Goal: Task Accomplishment & Management: Use online tool/utility

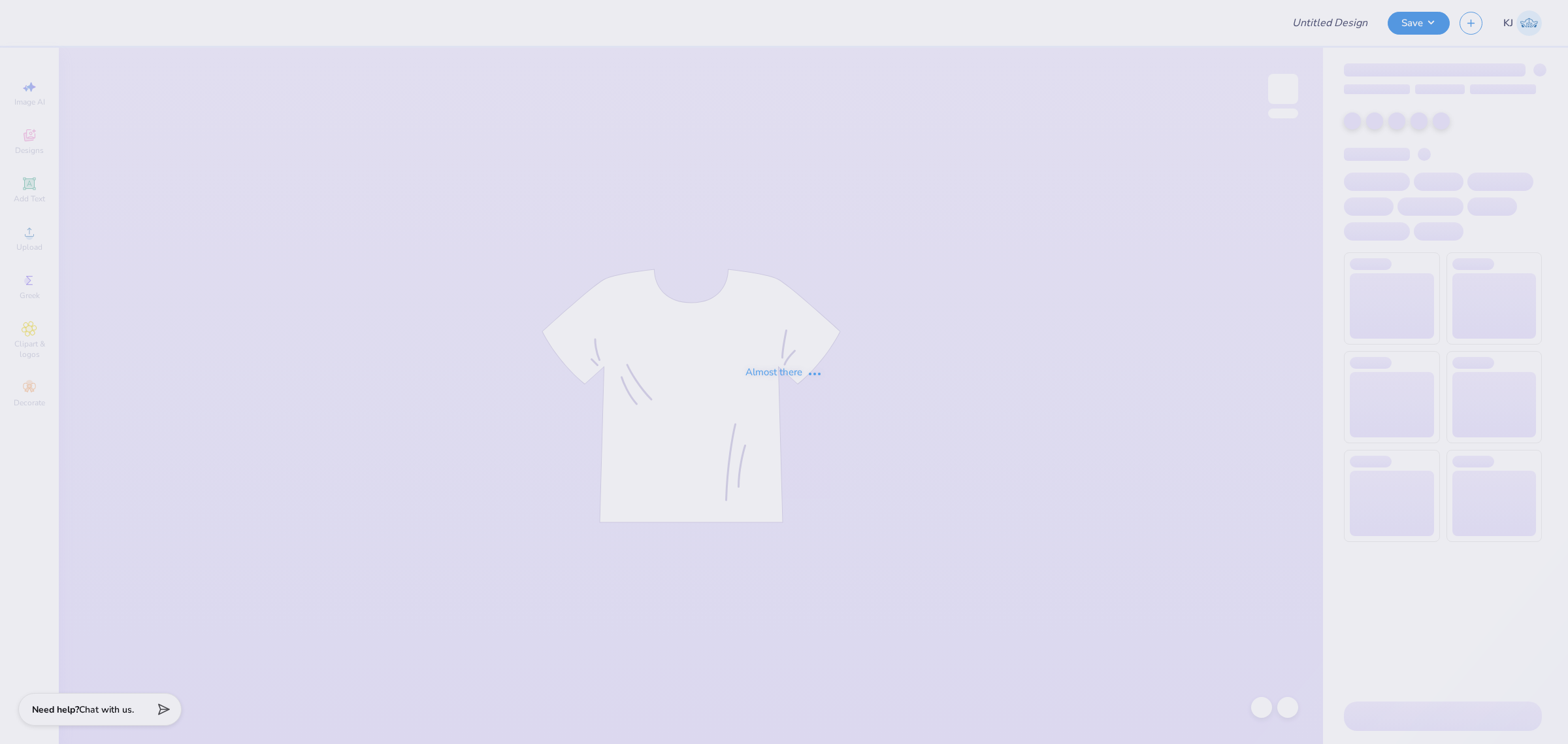
type input "[PERSON_NAME] : [GEOGRAPHIC_DATA]"
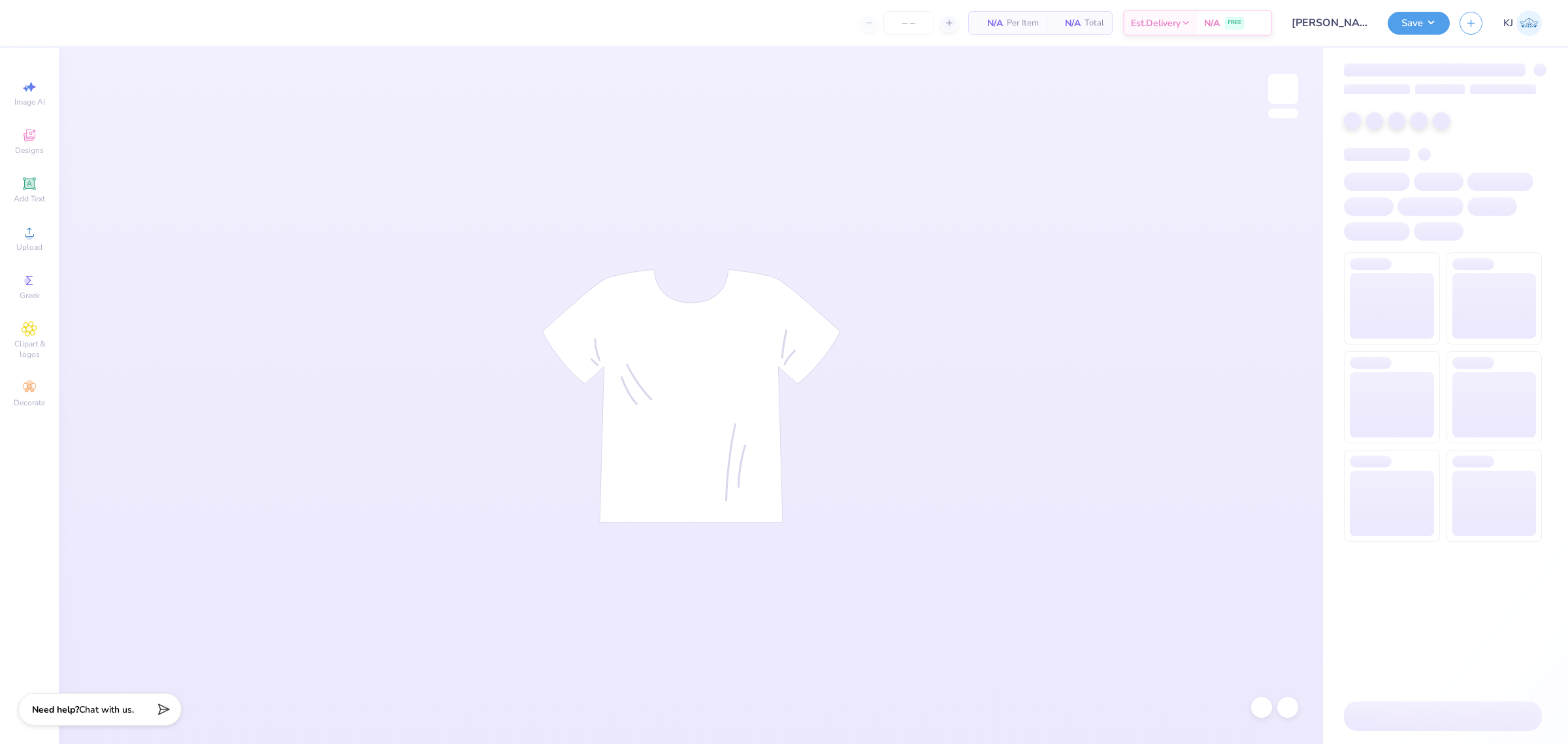
type input "50"
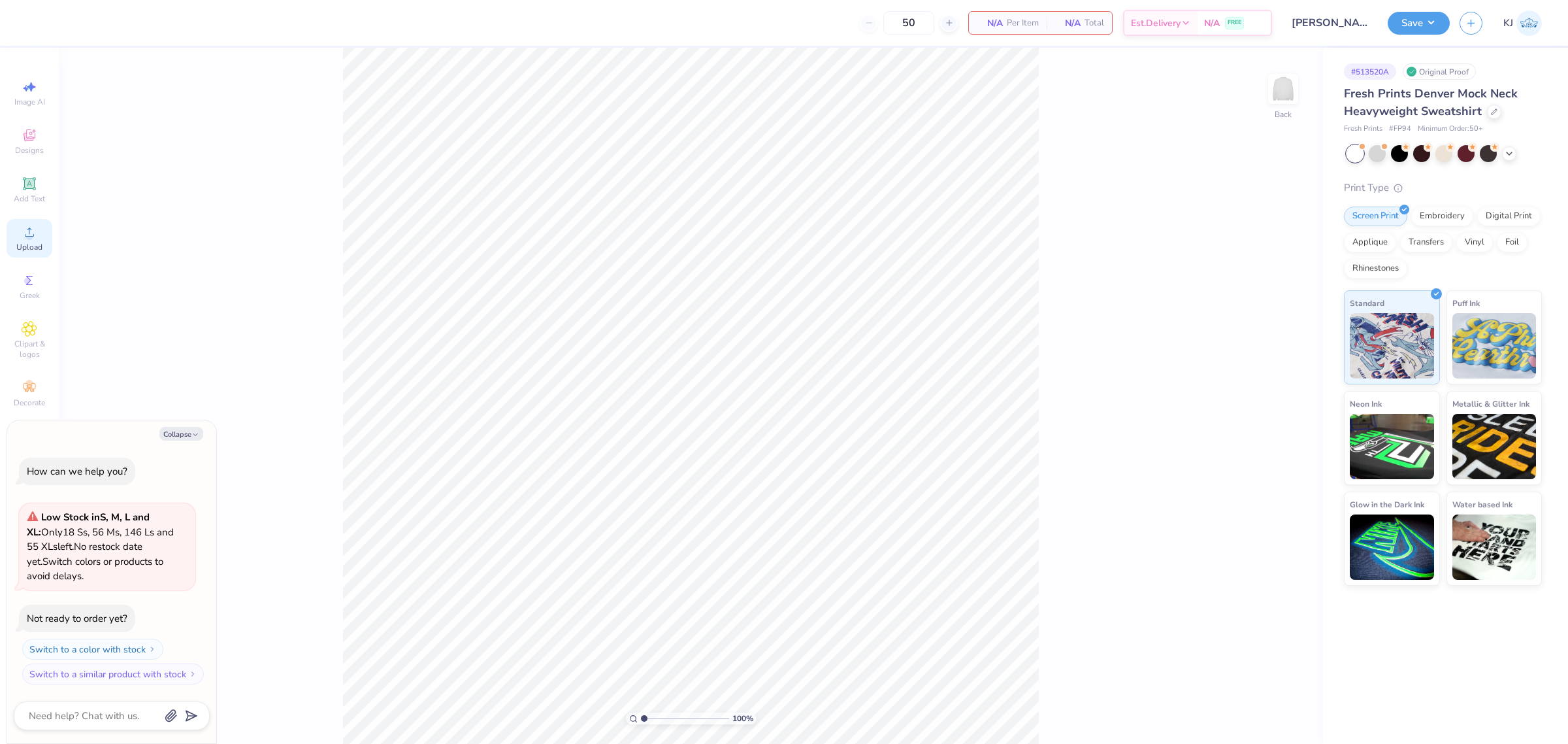
click at [30, 244] on span "Upload" at bounding box center [29, 247] width 26 height 10
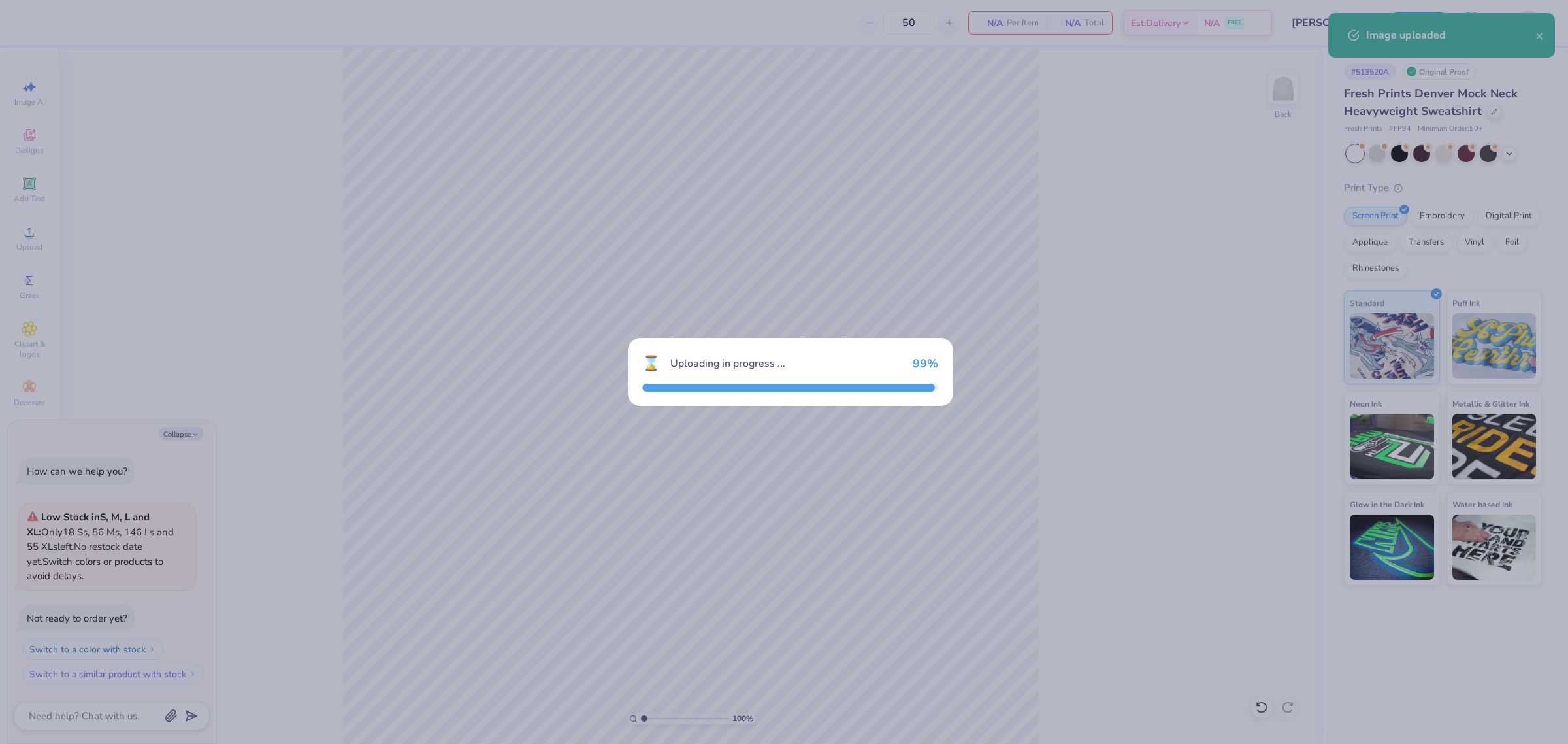
type textarea "x"
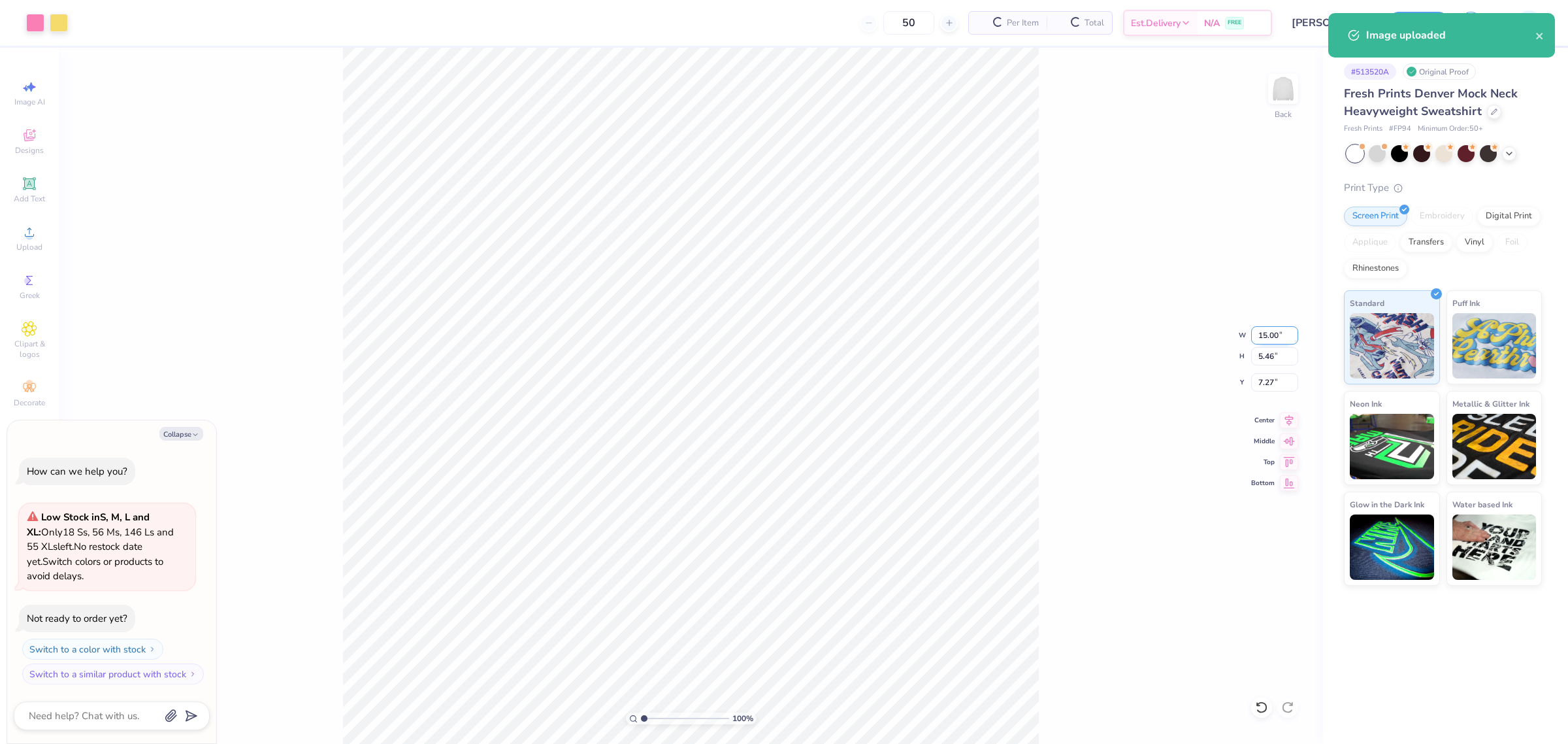
click at [1262, 340] on input "15.00" at bounding box center [1275, 335] width 47 height 18
type input "11"
type textarea "x"
type input "11.00"
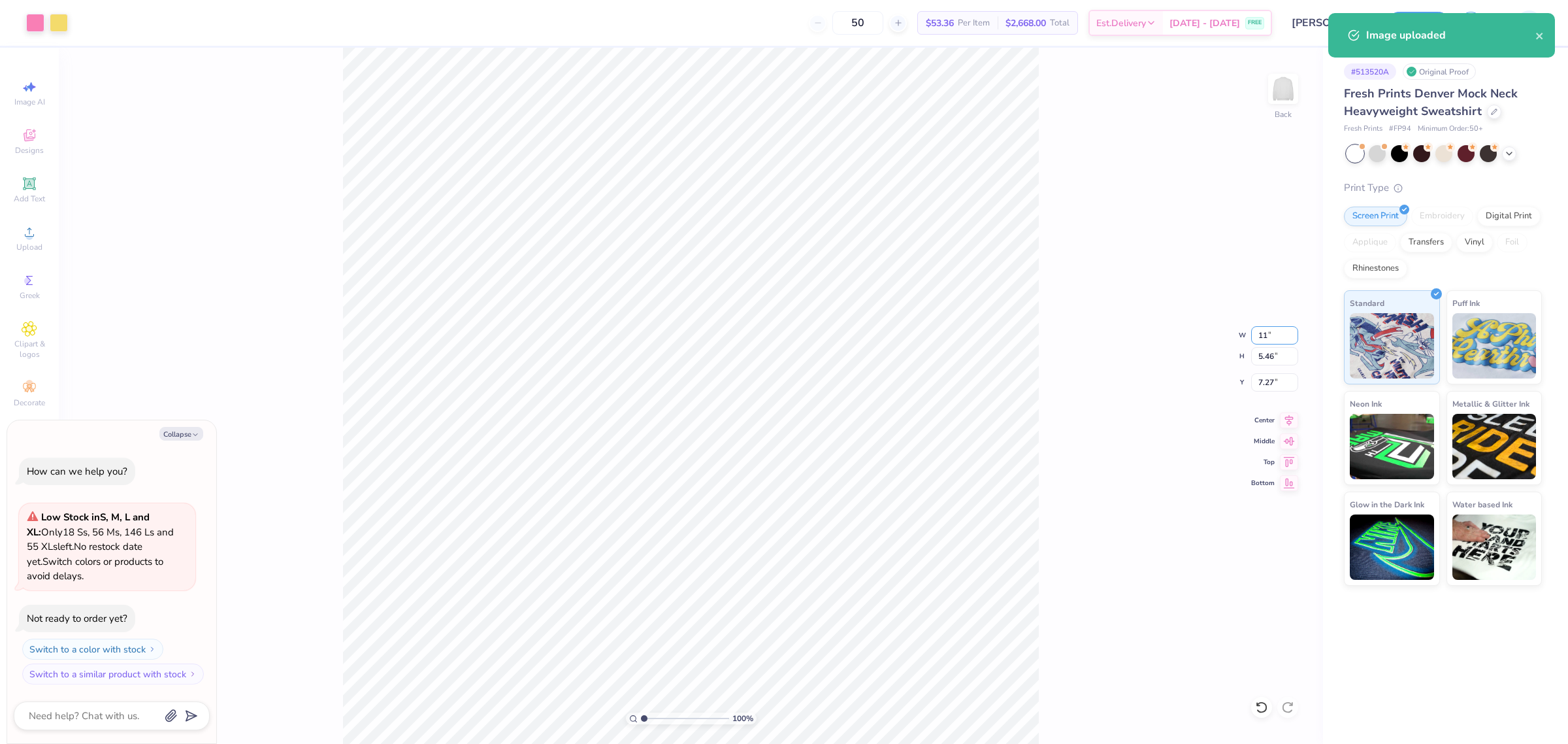
type input "4.00"
click at [1272, 383] on input "8.00" at bounding box center [1275, 382] width 47 height 18
type input "8.003"
type textarea "x"
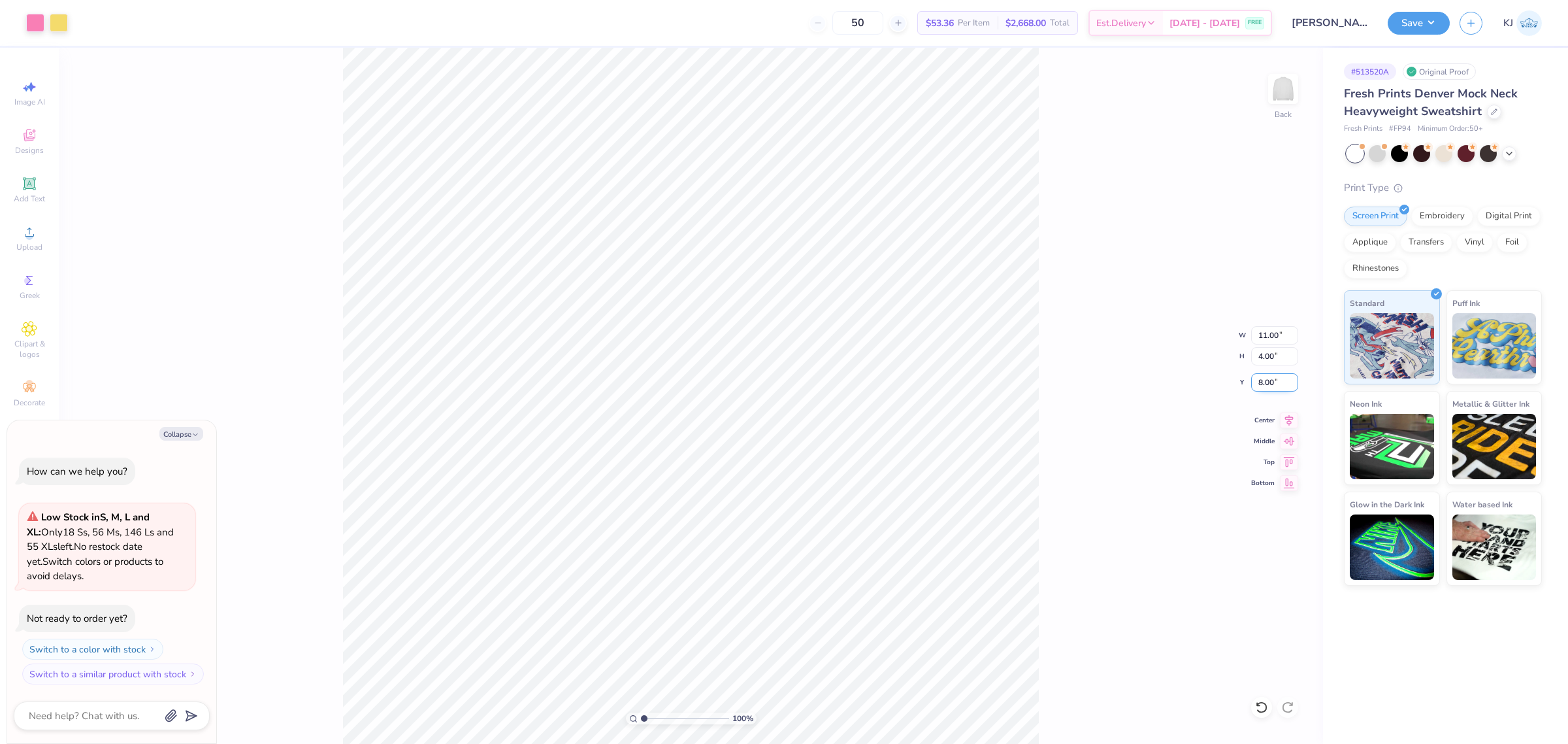
click at [1272, 383] on input "8.00" at bounding box center [1275, 382] width 47 height 18
type input "3"
type textarea "x"
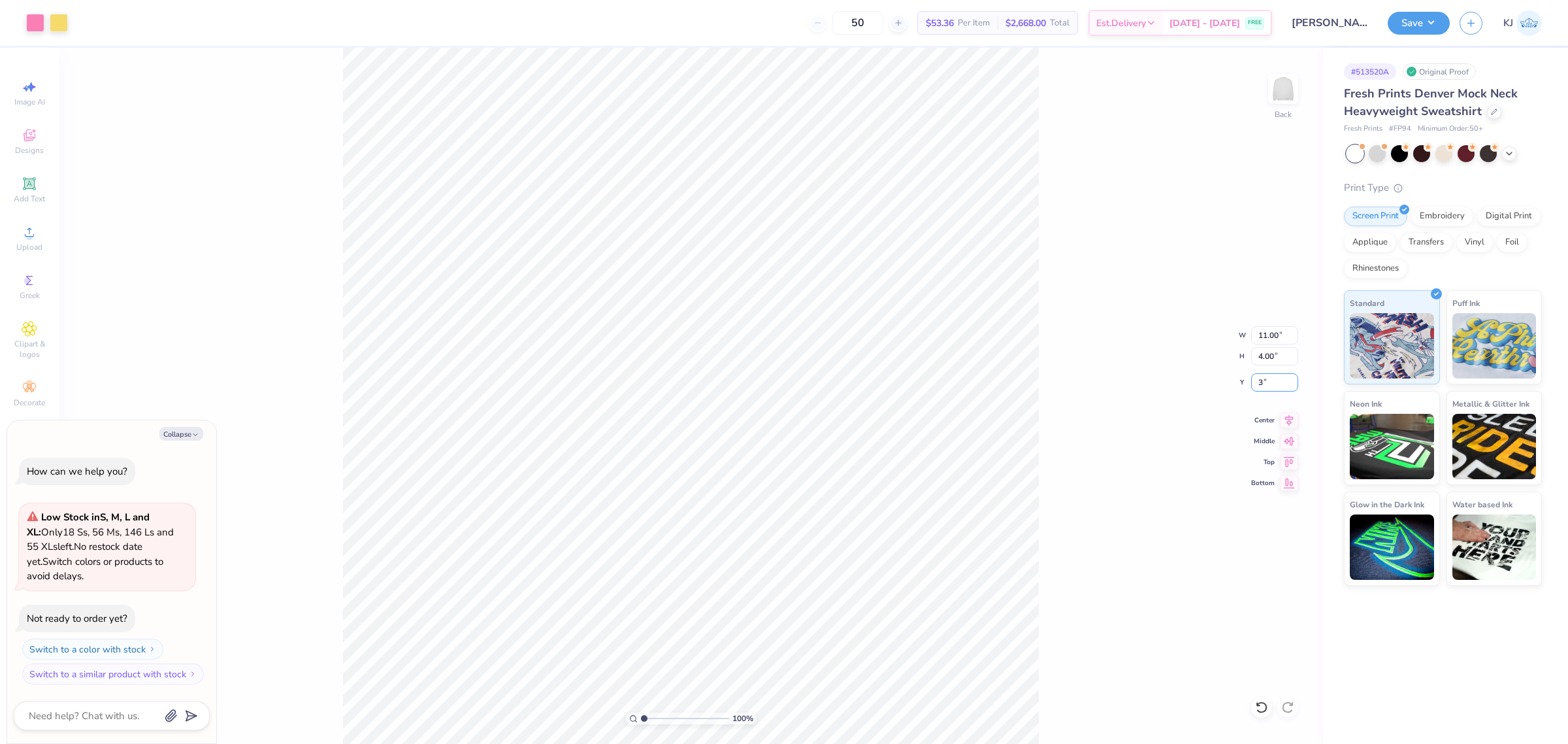
type input "3.00"
click at [1055, 320] on div "100 % Back W 11.00 11.00 " H 4.00 4.00 " Y 3.00 3.00 " Center Middle Top Bottom" at bounding box center [691, 396] width 1264 height 696
click at [162, 432] on button "Collapse" at bounding box center [181, 434] width 44 height 14
type textarea "x"
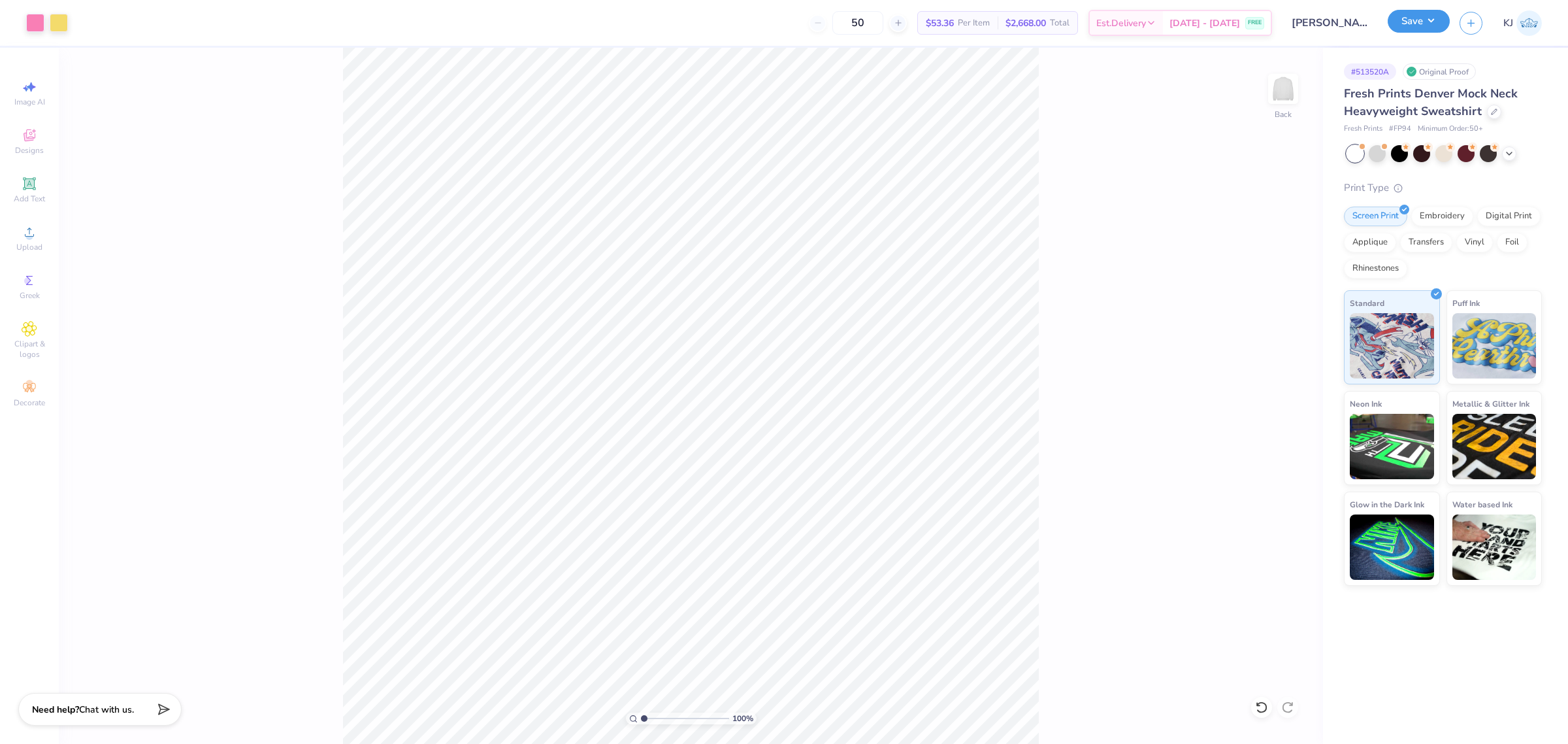
click at [1435, 33] on button "Save" at bounding box center [1419, 21] width 62 height 23
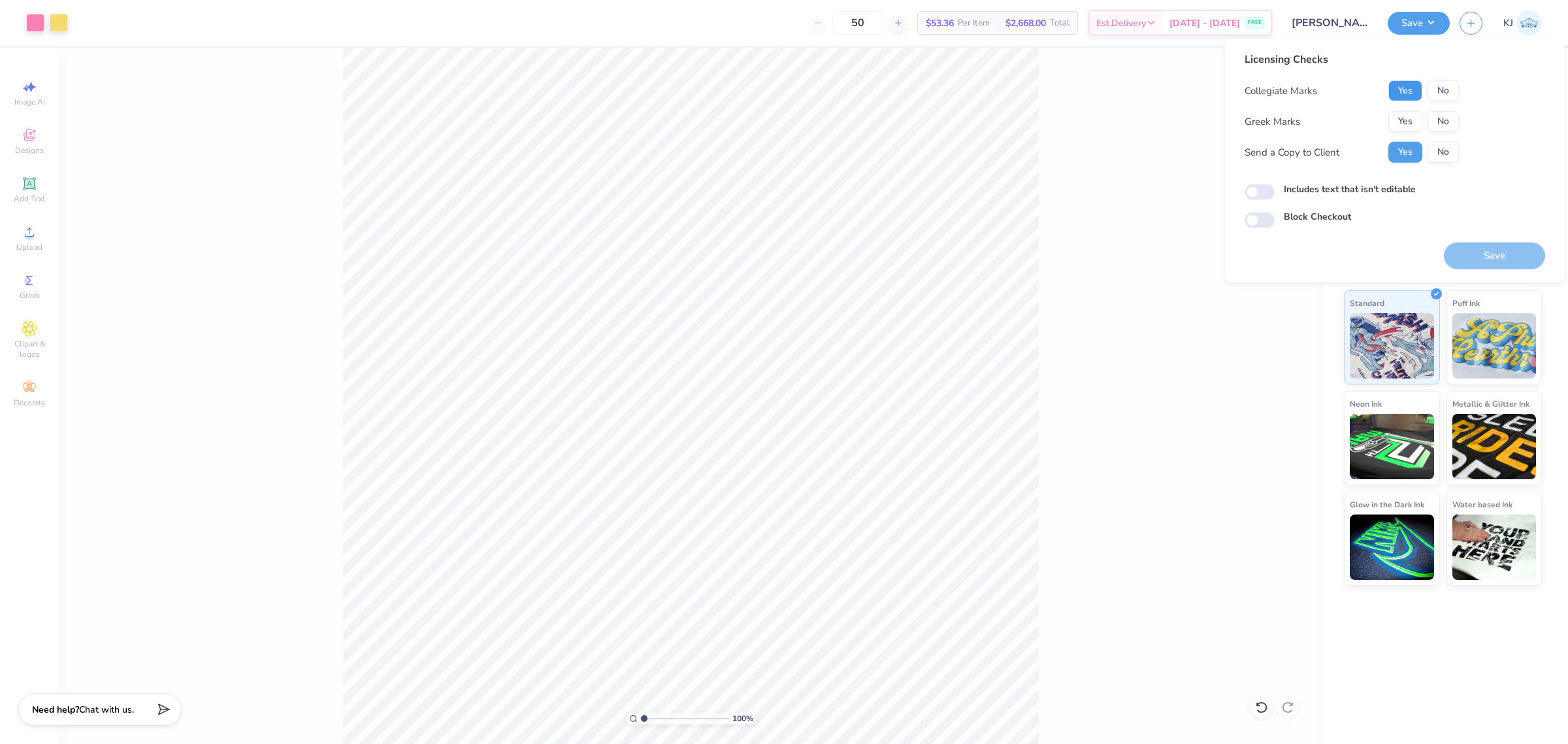
click at [1413, 90] on button "Yes" at bounding box center [1406, 91] width 34 height 21
click at [1435, 119] on button "No" at bounding box center [1443, 121] width 31 height 21
click at [1492, 251] on button "Save" at bounding box center [1495, 256] width 101 height 27
type input "1.18145891890373"
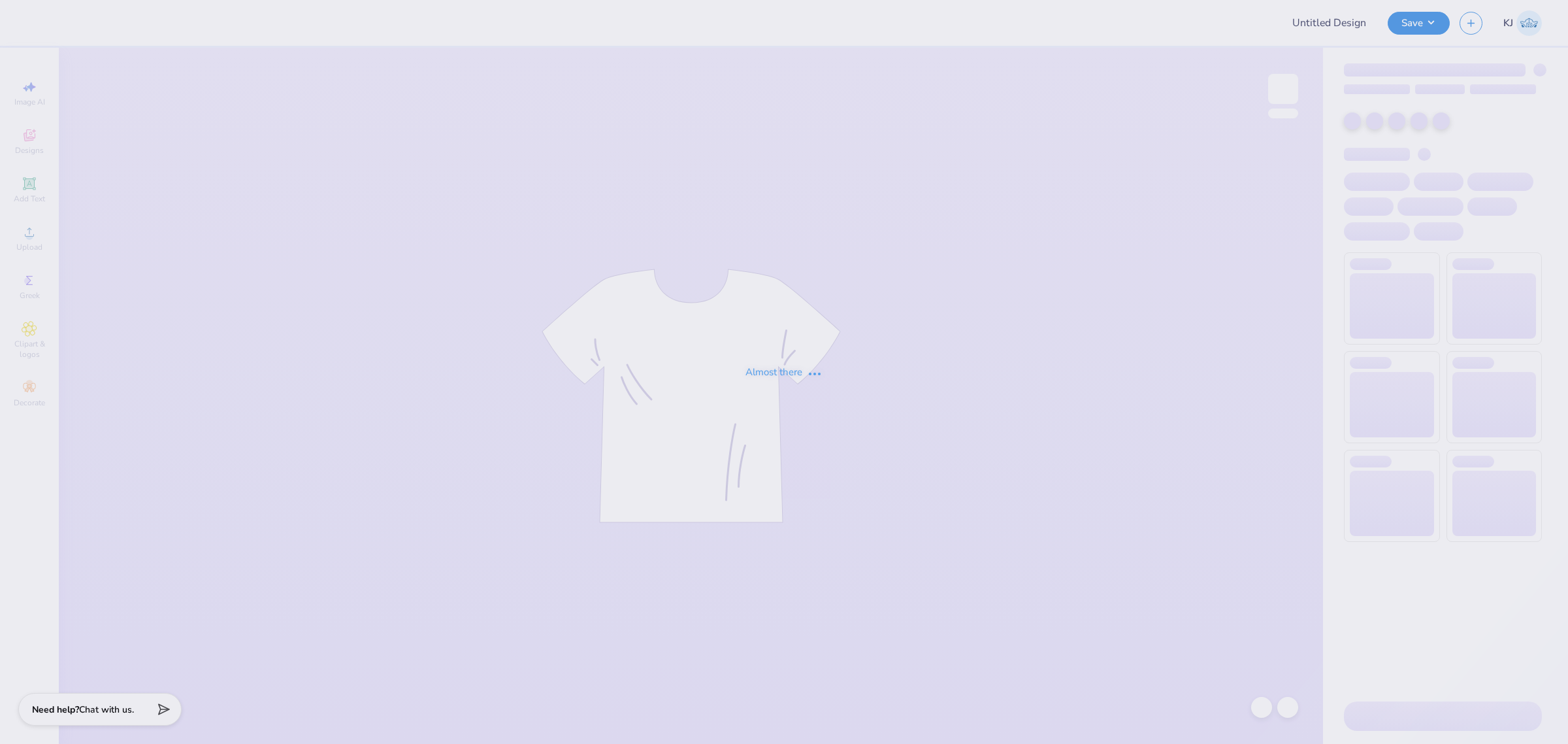
type input "Abigail Stapleton : Iowa State University"
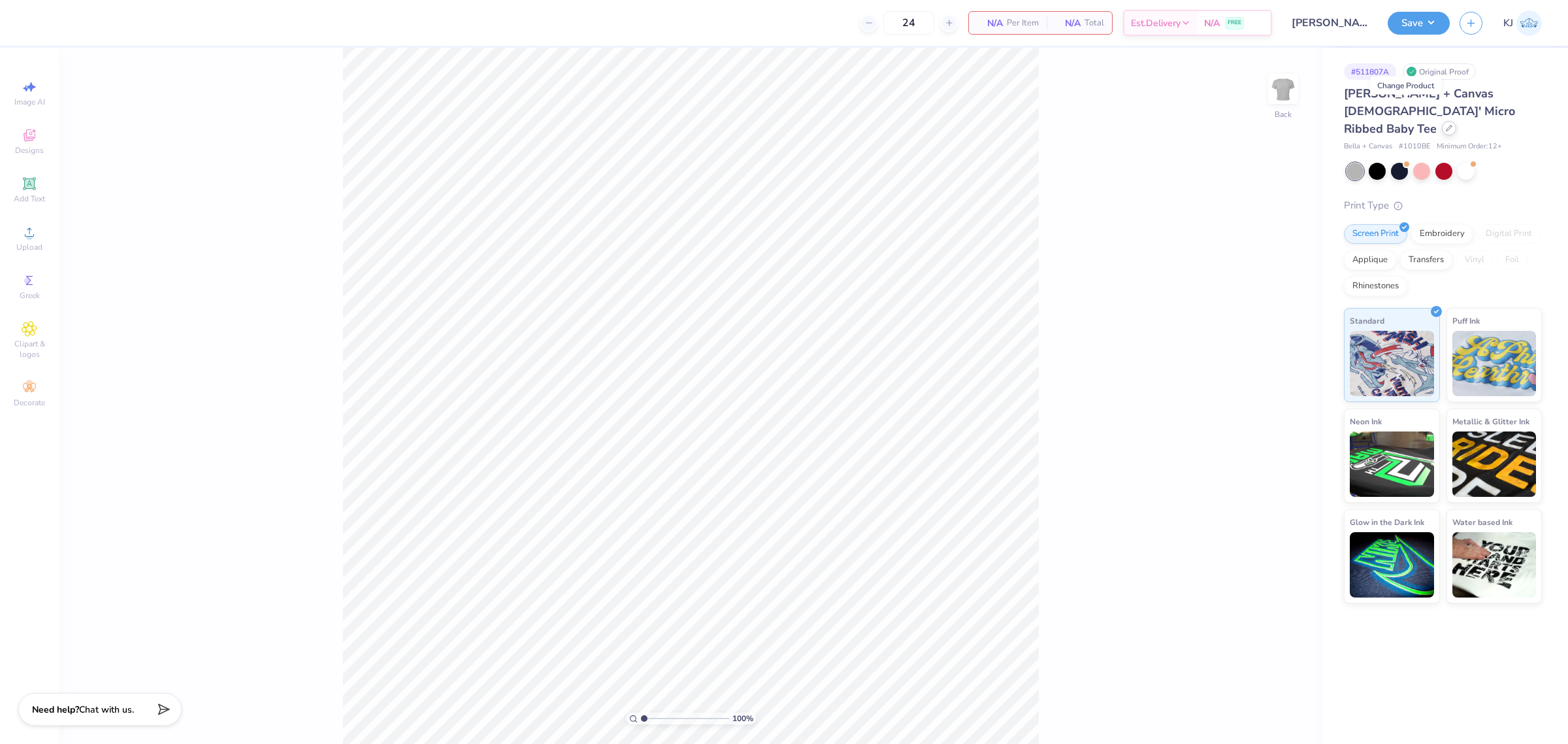
click at [1446, 125] on icon at bounding box center [1449, 128] width 6 height 6
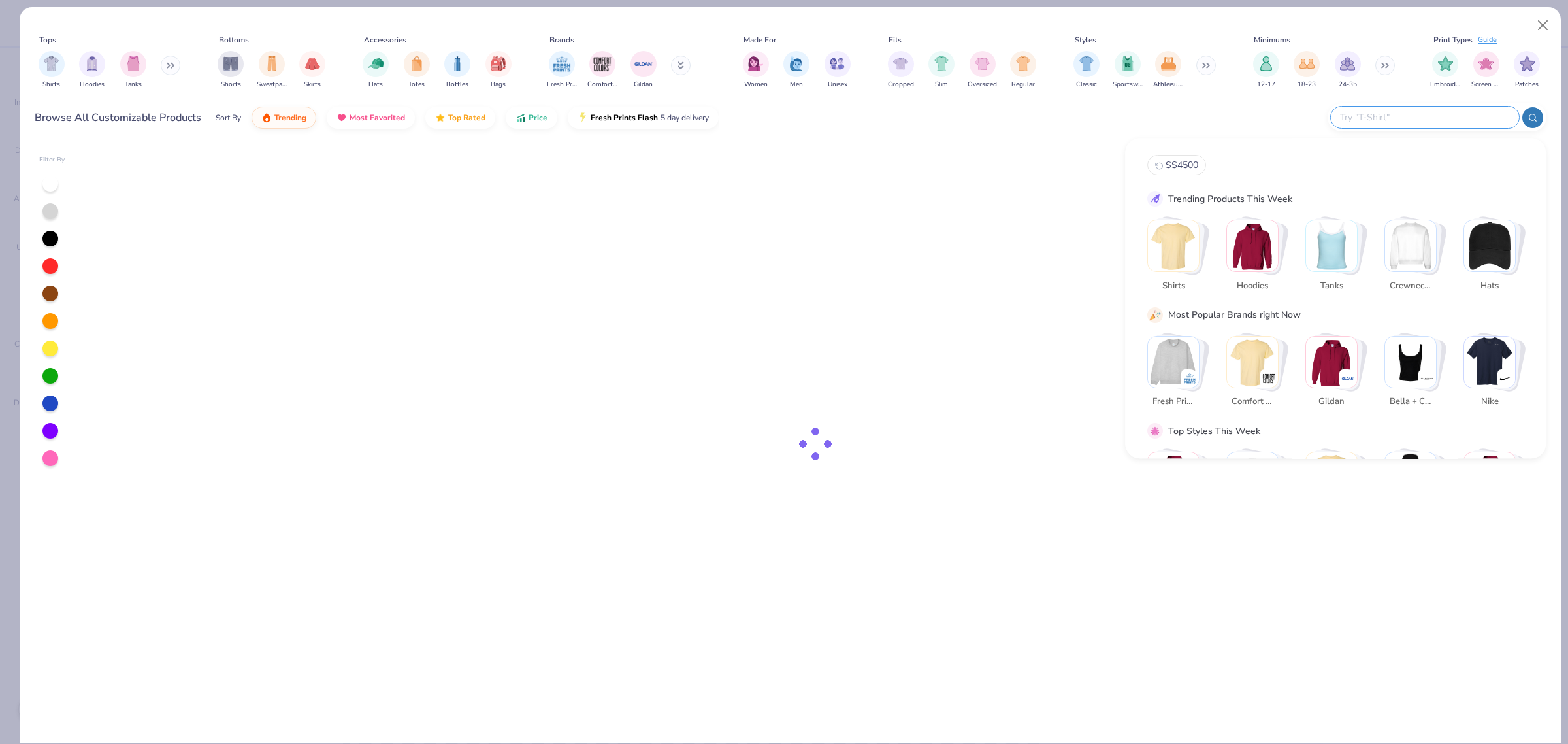
click at [1463, 121] on input "text" at bounding box center [1424, 117] width 171 height 15
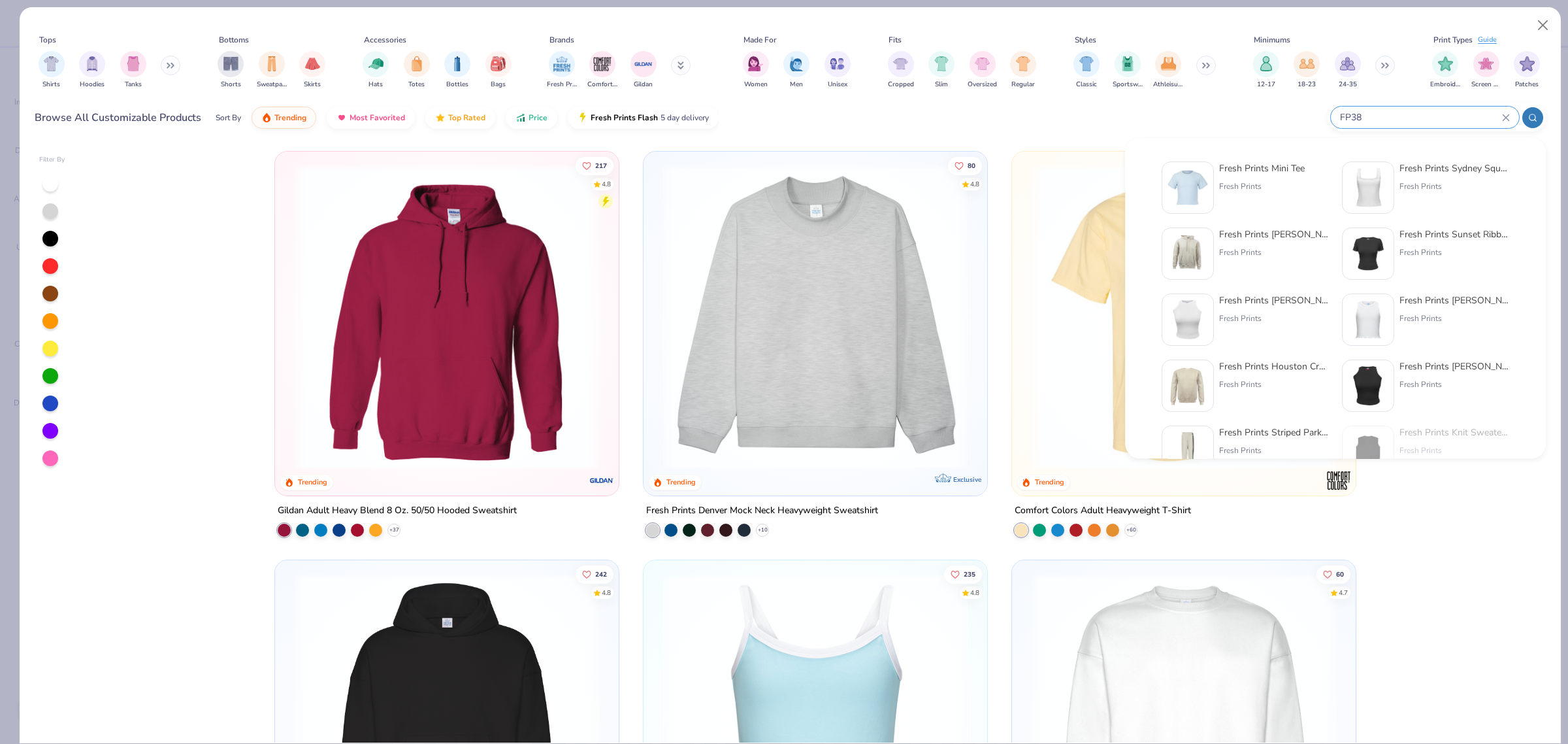
type input "FP38"
click at [1275, 166] on div "Fresh Prints Mini Tee" at bounding box center [1262, 169] width 86 height 14
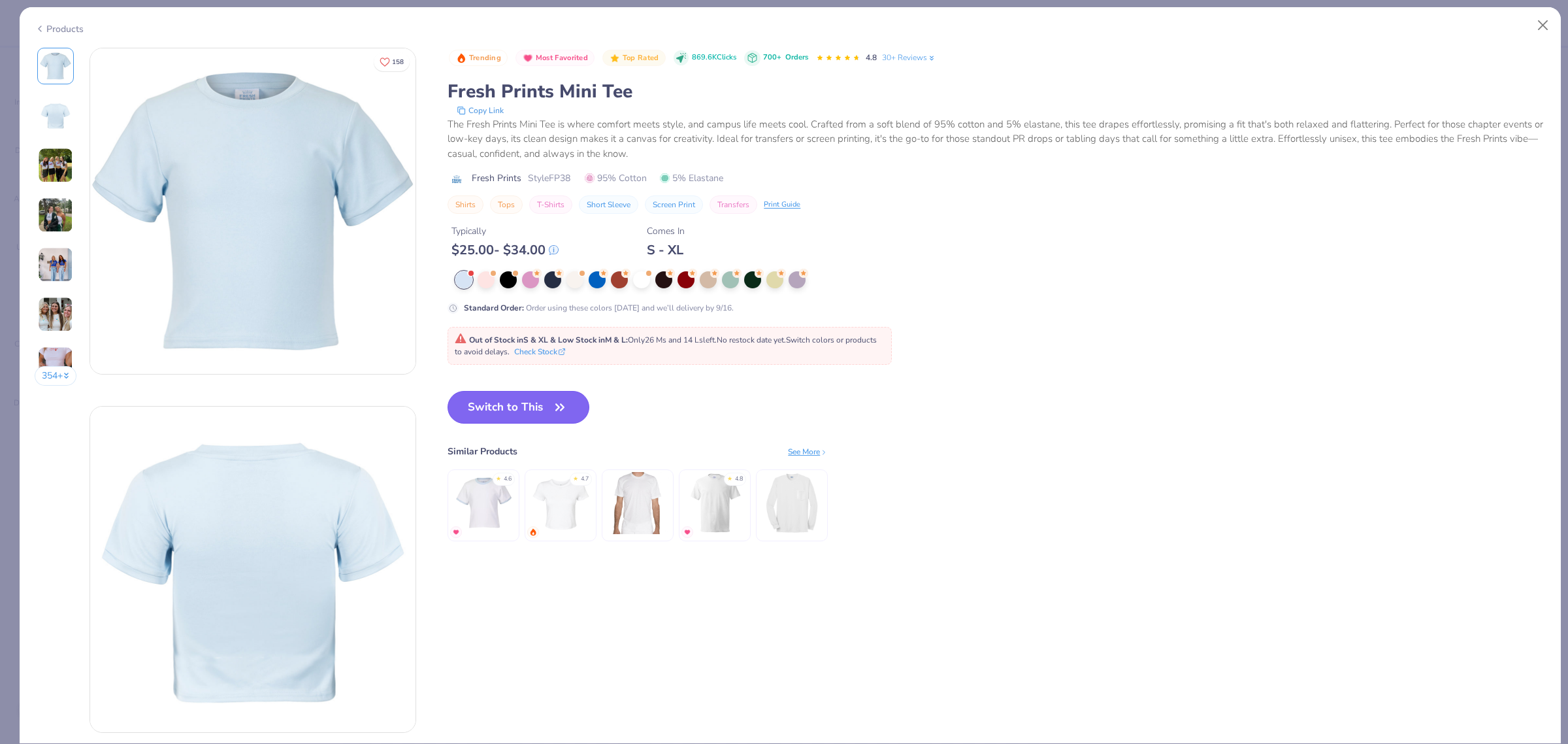
click at [518, 409] on button "Switch to This" at bounding box center [518, 408] width 142 height 33
type input "50"
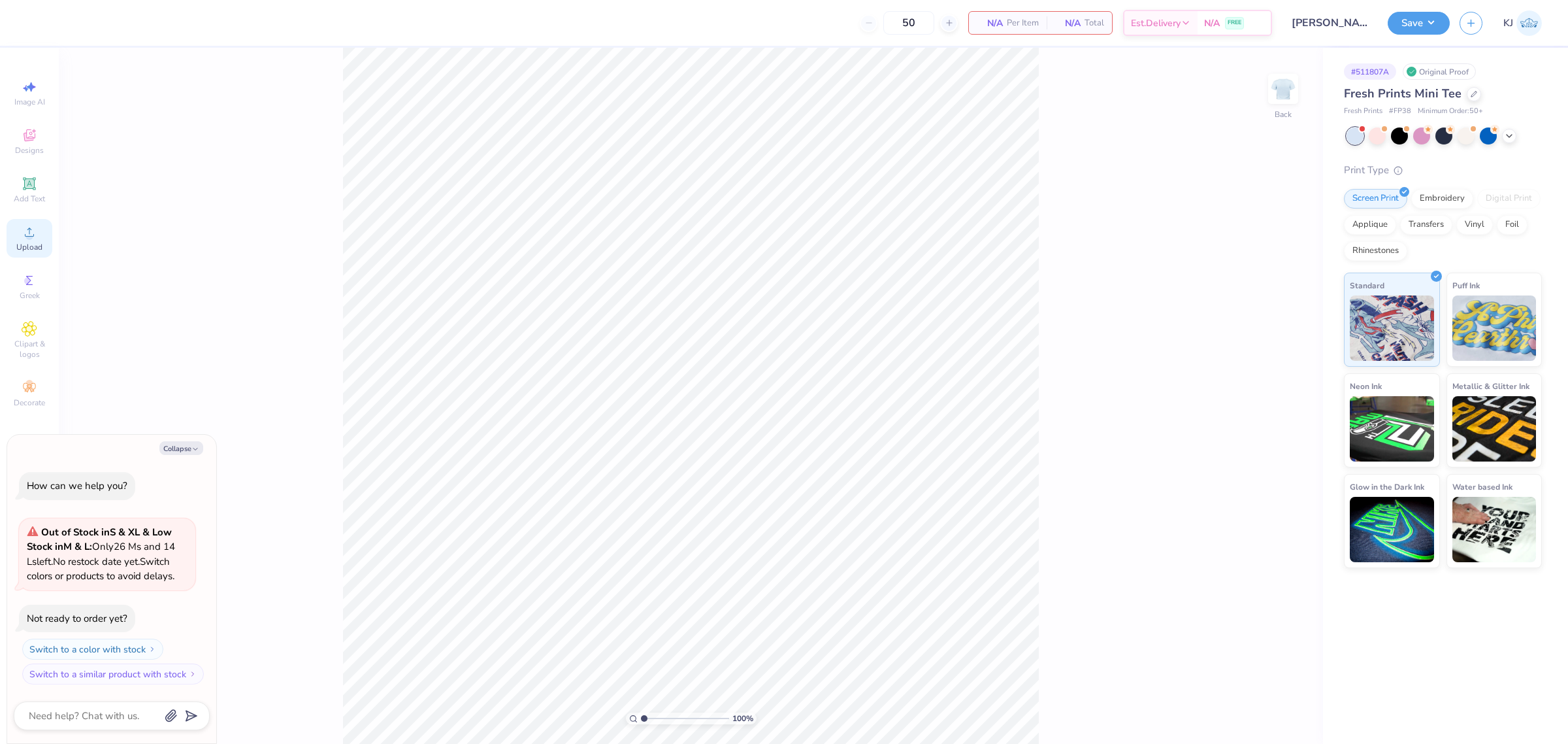
click at [28, 222] on div "Upload" at bounding box center [29, 237] width 46 height 38
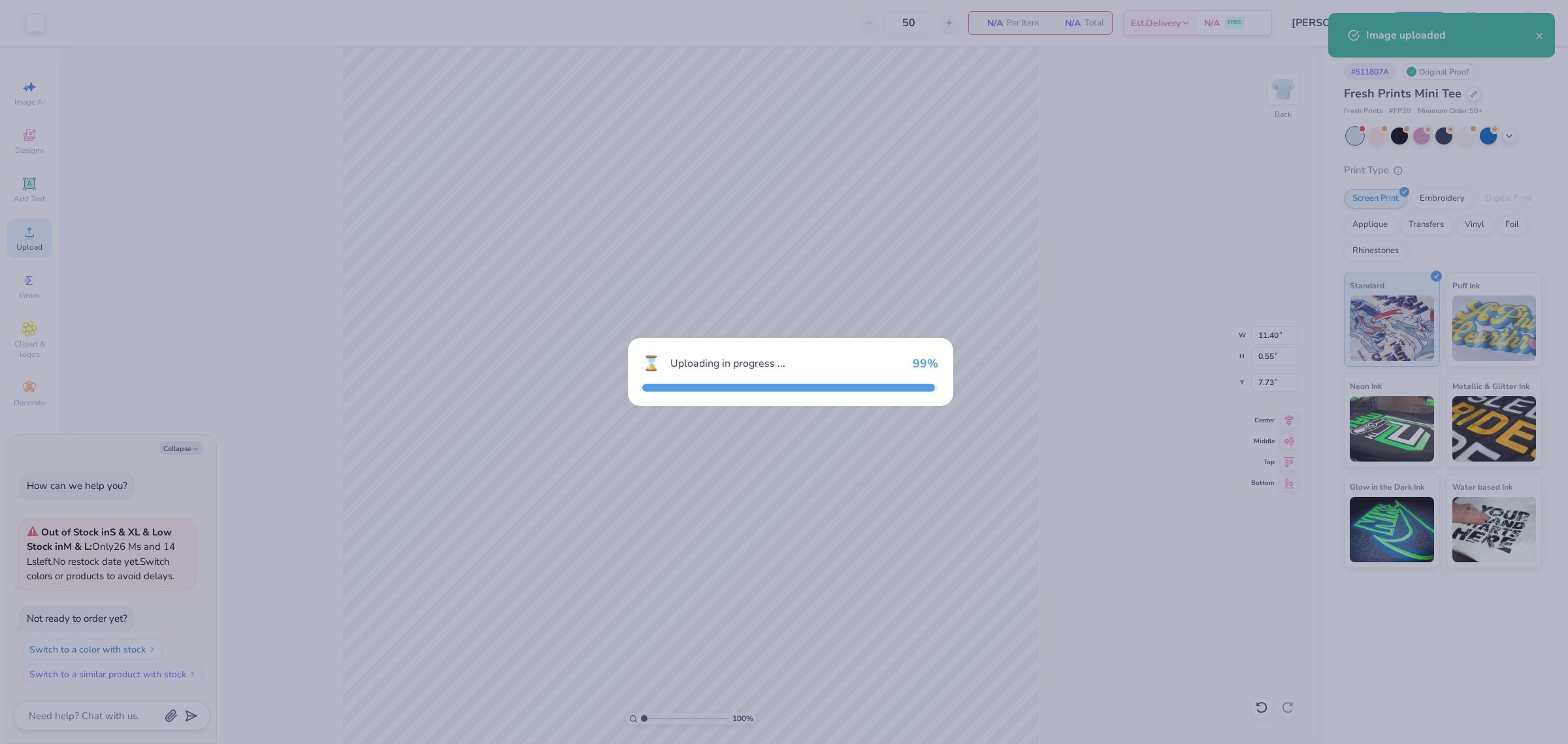
type textarea "x"
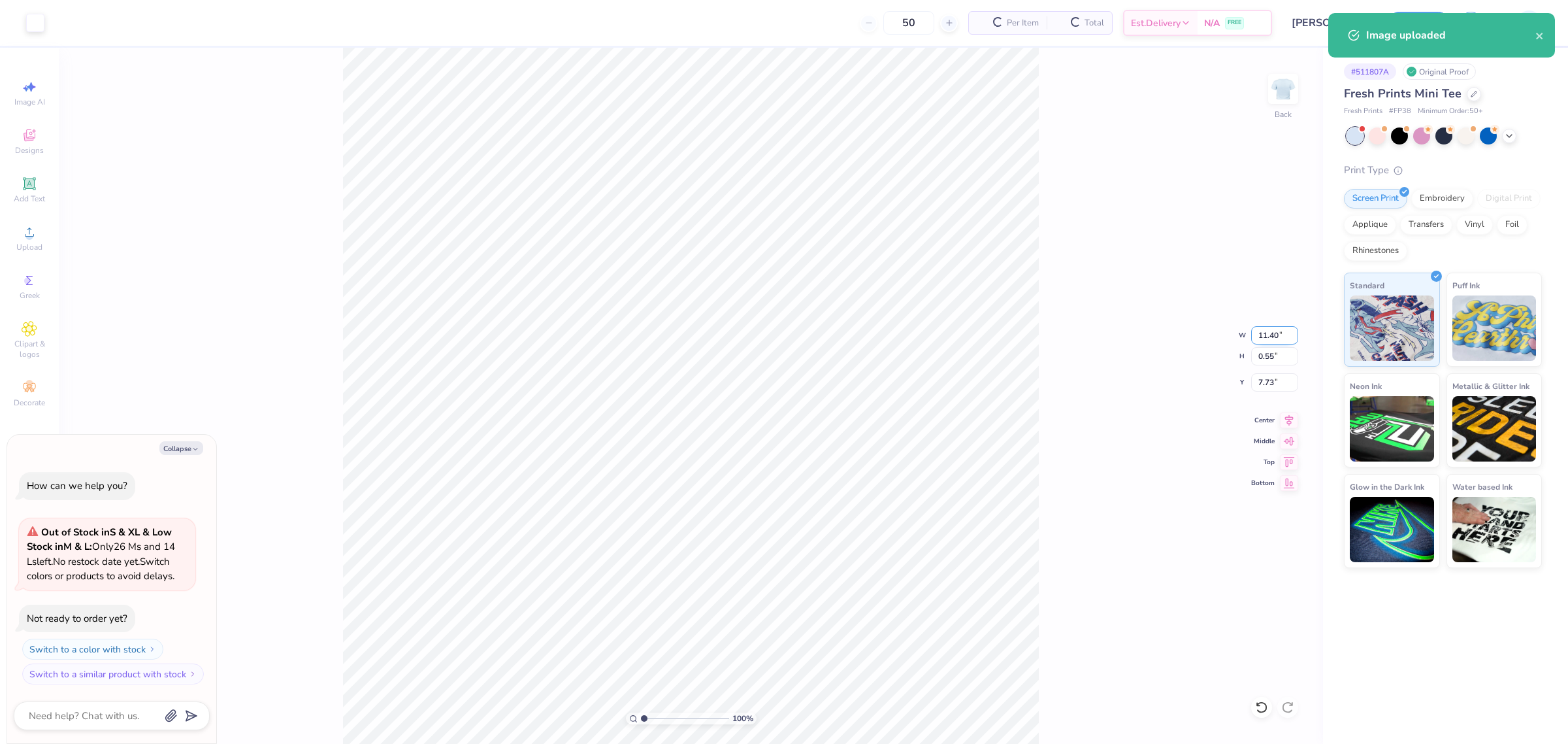
click at [1271, 340] on input "11.40" at bounding box center [1275, 335] width 47 height 18
type input "9"
type textarea "x"
type input "9.00"
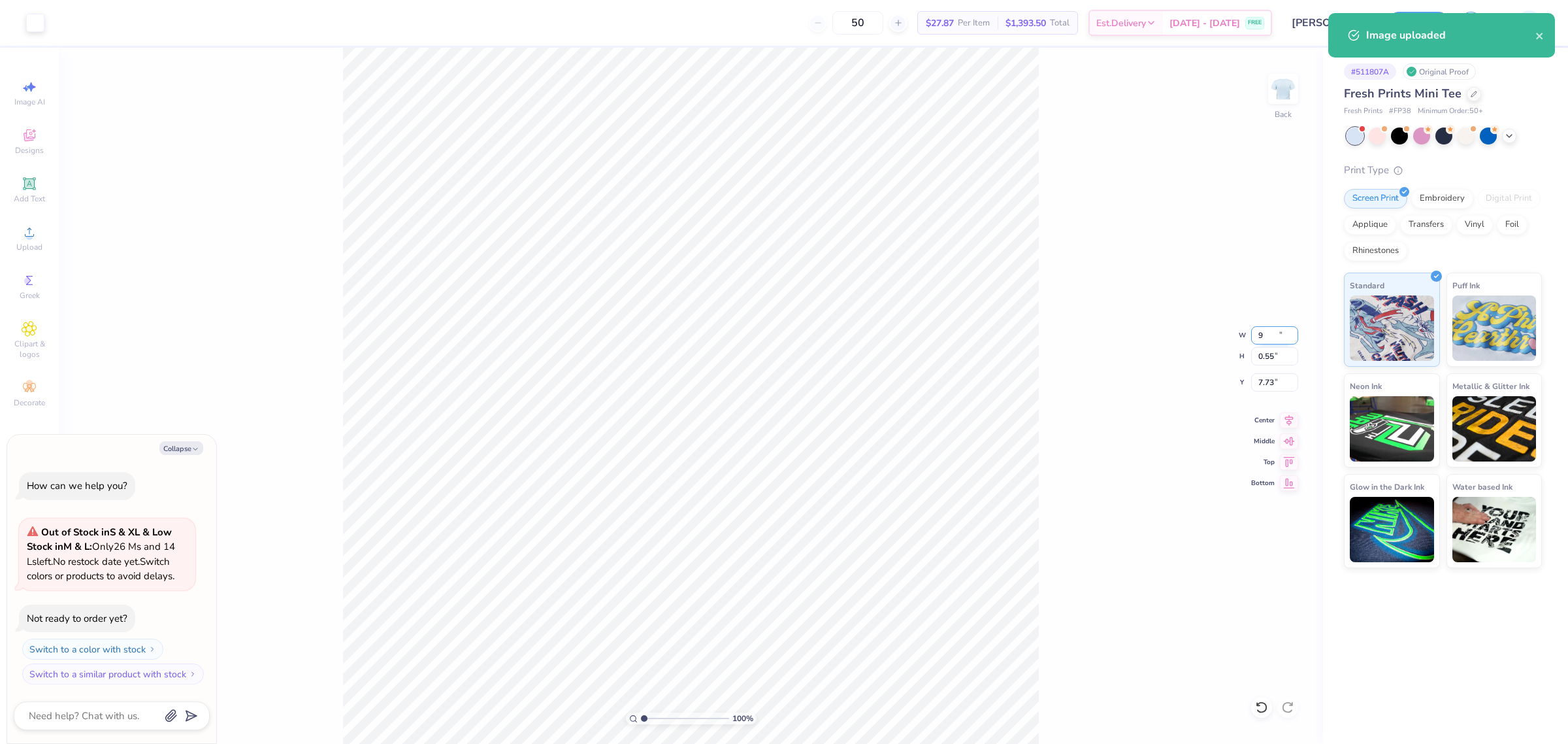
type input "0.43"
type input "7.78"
click at [1271, 340] on input "9.00" at bounding box center [1275, 335] width 47 height 18
type input "7"
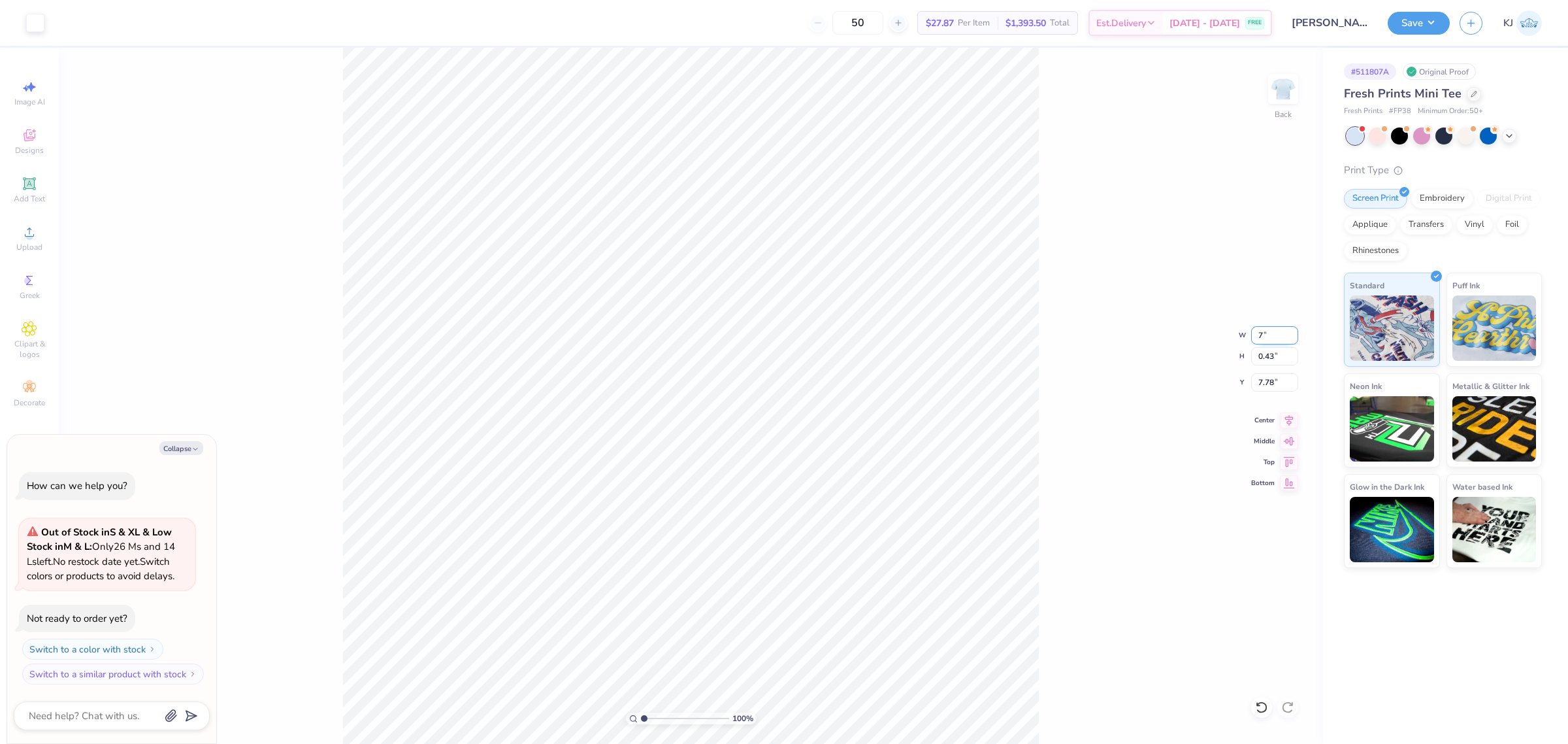
type textarea "x"
type input "7.00"
type input "0.34"
click at [1268, 380] on input "7.83" at bounding box center [1275, 382] width 47 height 18
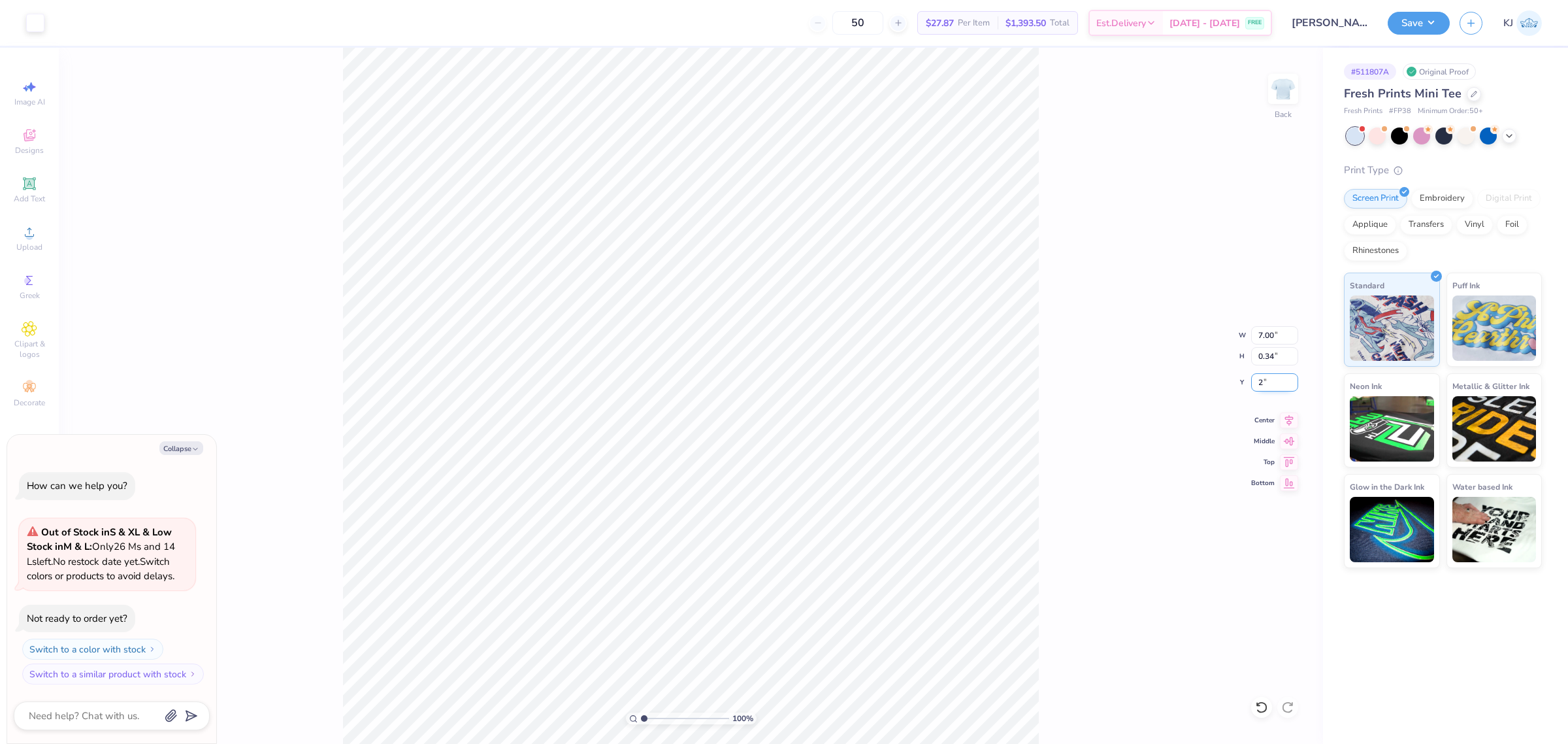
type input "2"
type textarea "x"
type input "2.00"
click at [1250, 330] on div "100 % Back W 7.00 7.00 " H 0.34 0.34 " Y 2.00 2.00 " Center Middle Top Bottom" at bounding box center [691, 396] width 1264 height 696
type textarea "x"
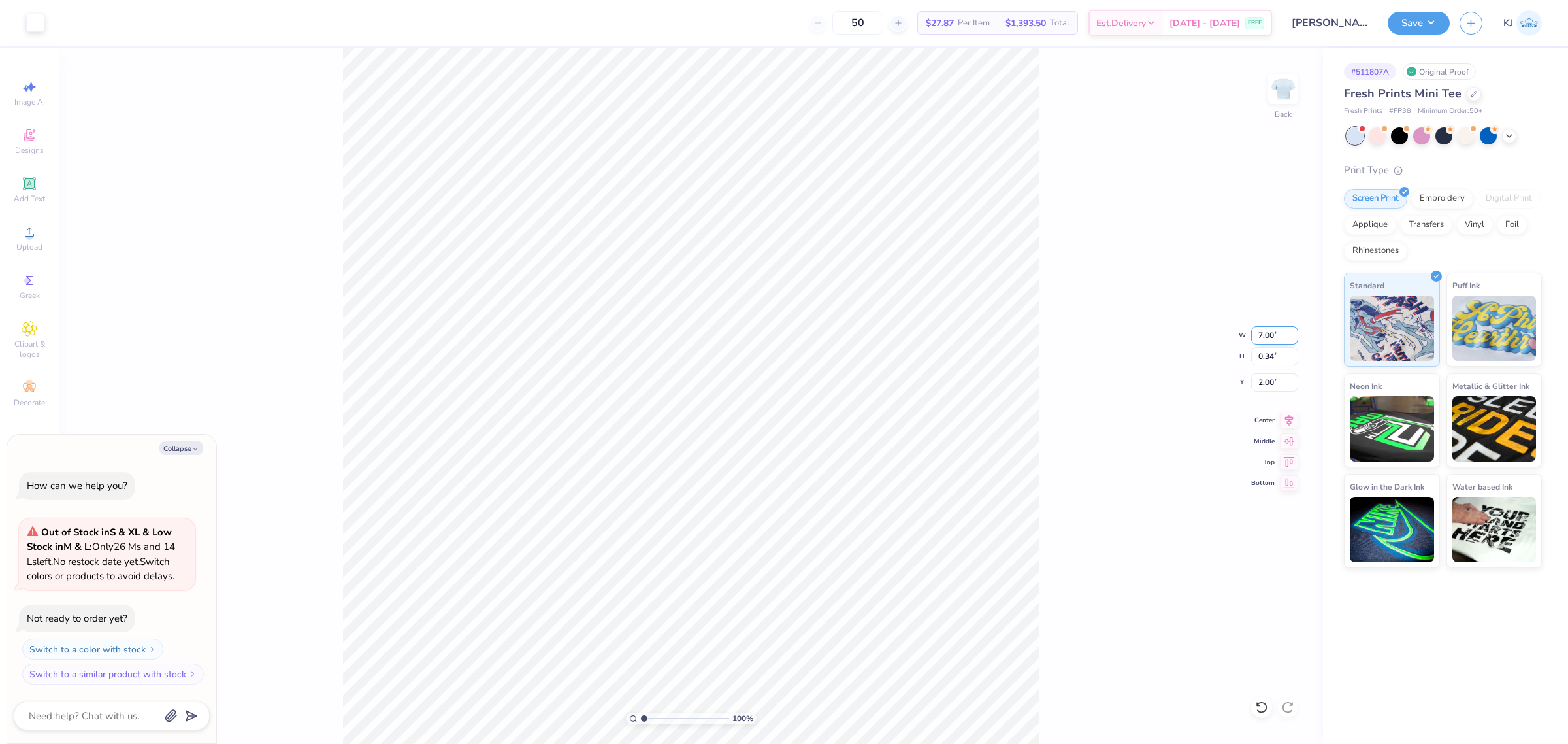
click at [1261, 338] on input "7.00" at bounding box center [1275, 335] width 47 height 18
type input "11"
type textarea "x"
type input "11.00"
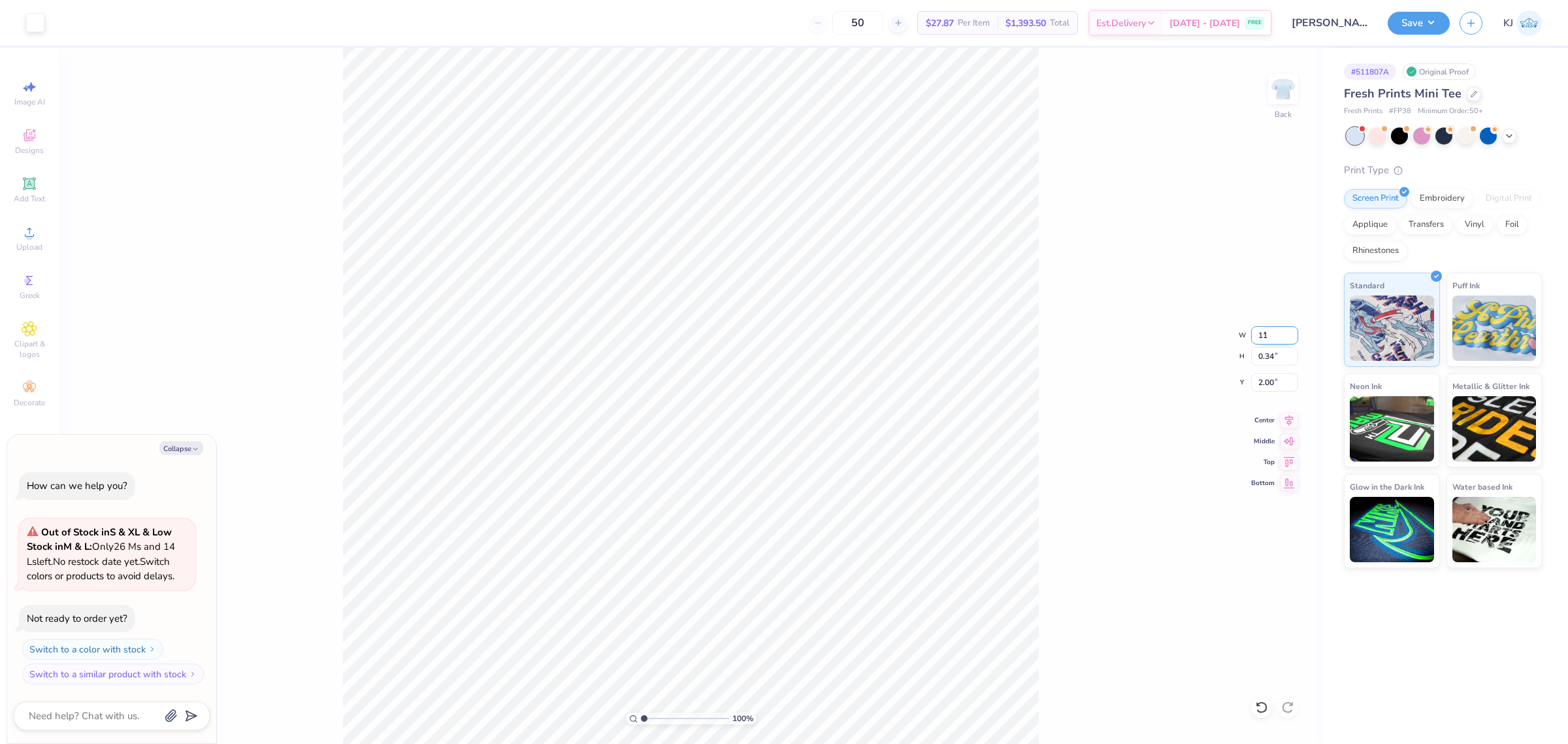
type input "0.53"
type input "1.90"
click at [1263, 329] on input "11.00" at bounding box center [1275, 335] width 47 height 18
type input "10"
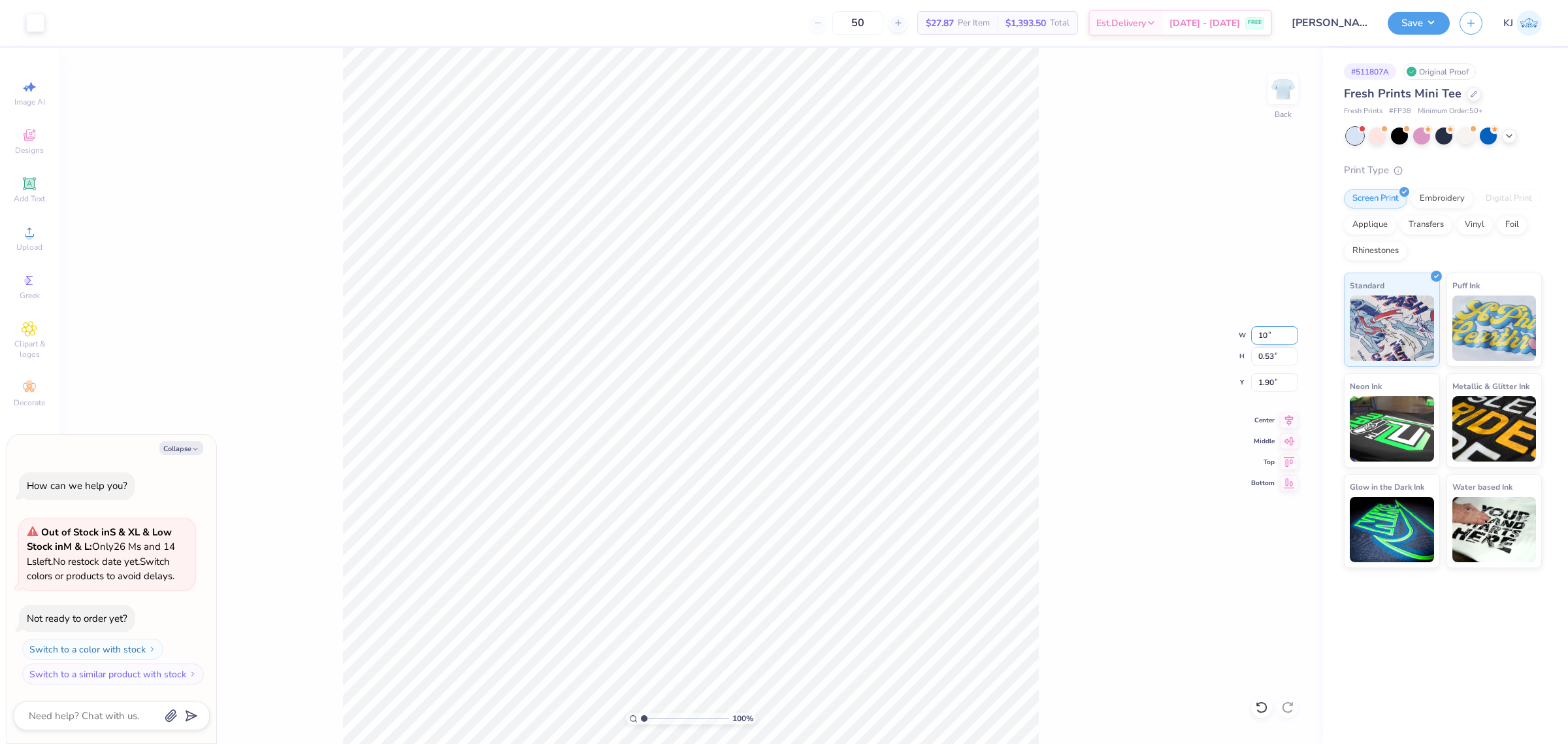
type textarea "x"
type input "10.00"
type input "0.48"
type input "1.93"
click at [1093, 269] on div "100 % Back W 10.00 10.00 " H 0.48 0.48 " Y 1.93 1.93 " Center Middle Top Bottom" at bounding box center [691, 396] width 1264 height 696
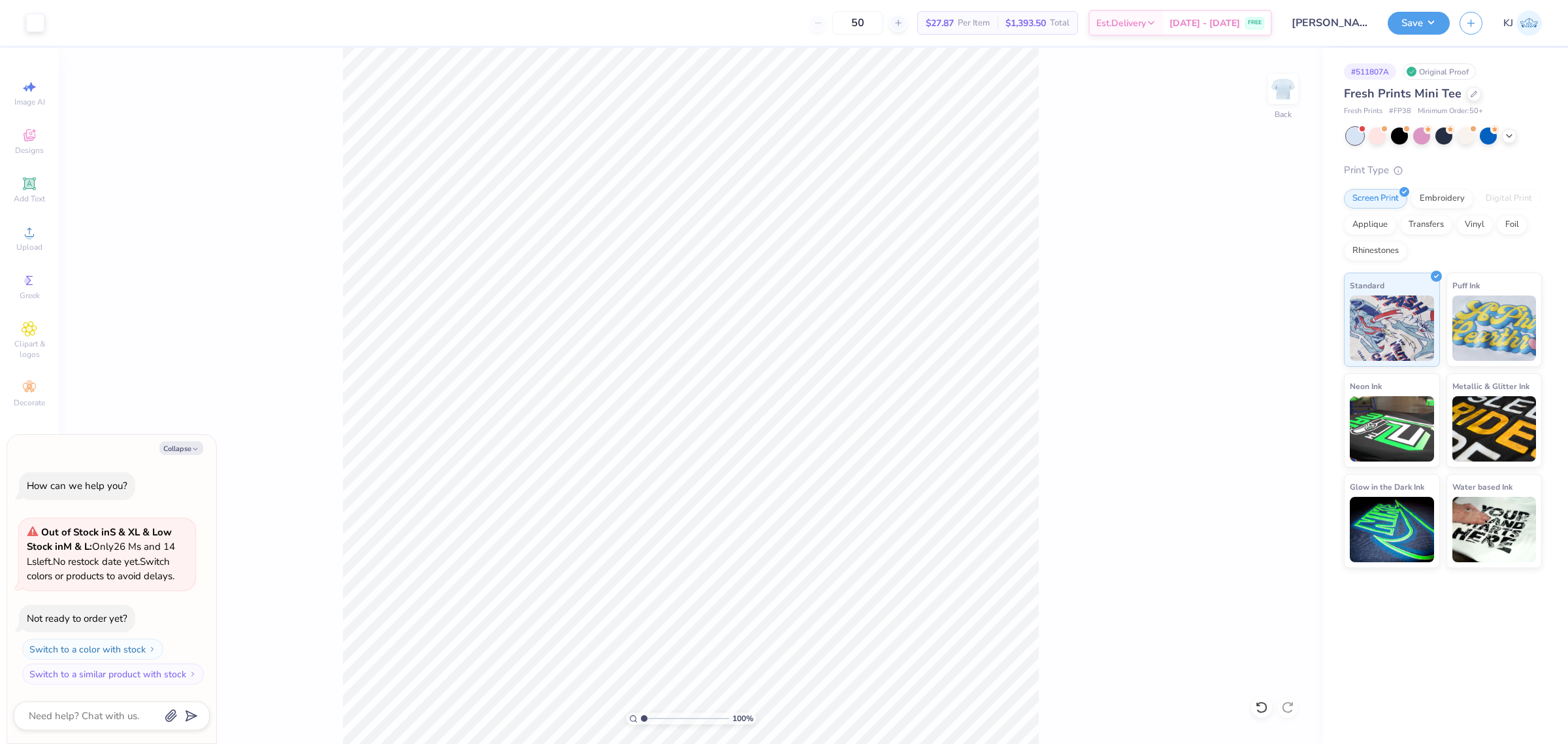
type textarea "x"
click at [1262, 336] on input "10.00" at bounding box center [1275, 335] width 47 height 18
type input "9"
type textarea "x"
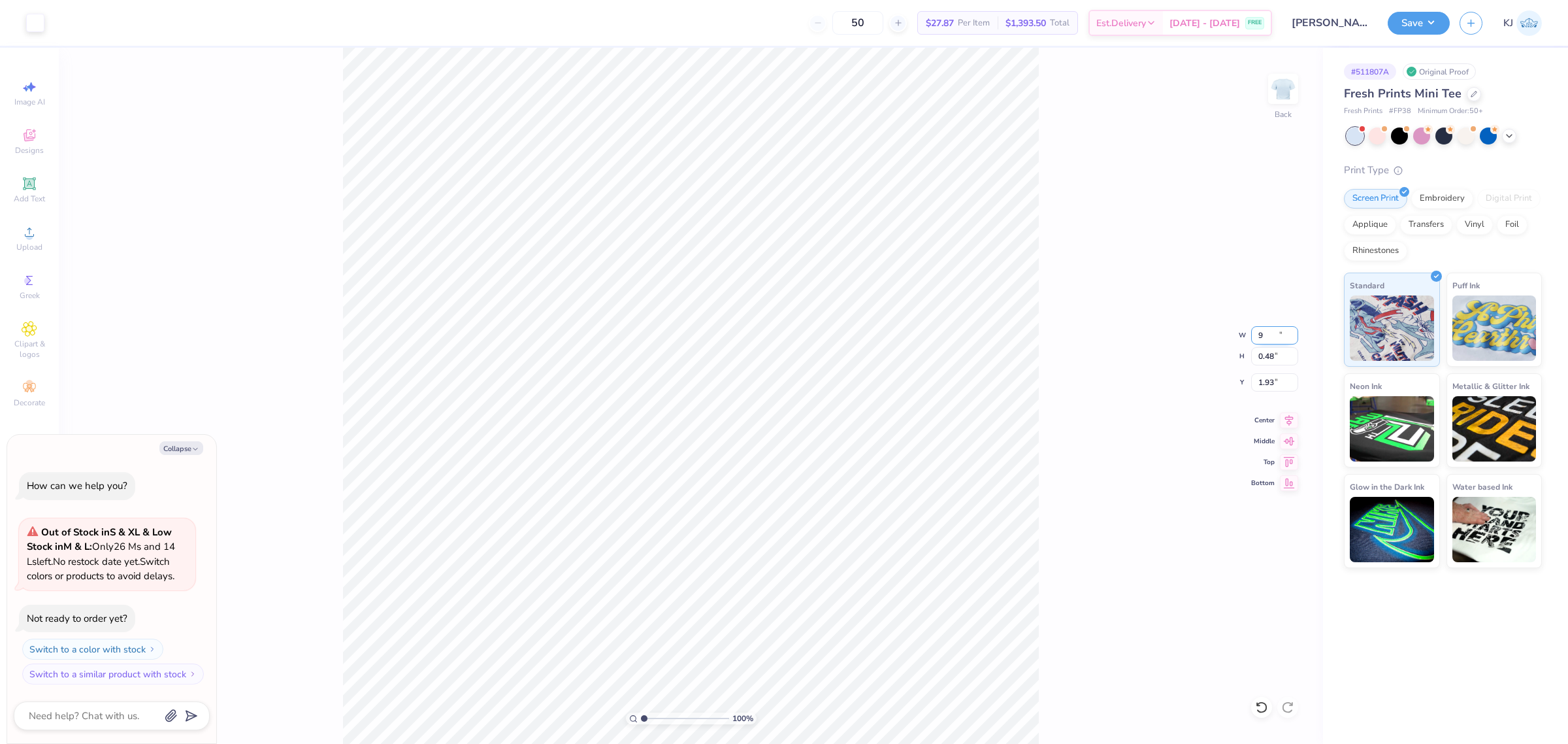
type input "9.00"
type input "0.43"
click at [1261, 383] on input "1.95" at bounding box center [1275, 382] width 47 height 18
type input "2"
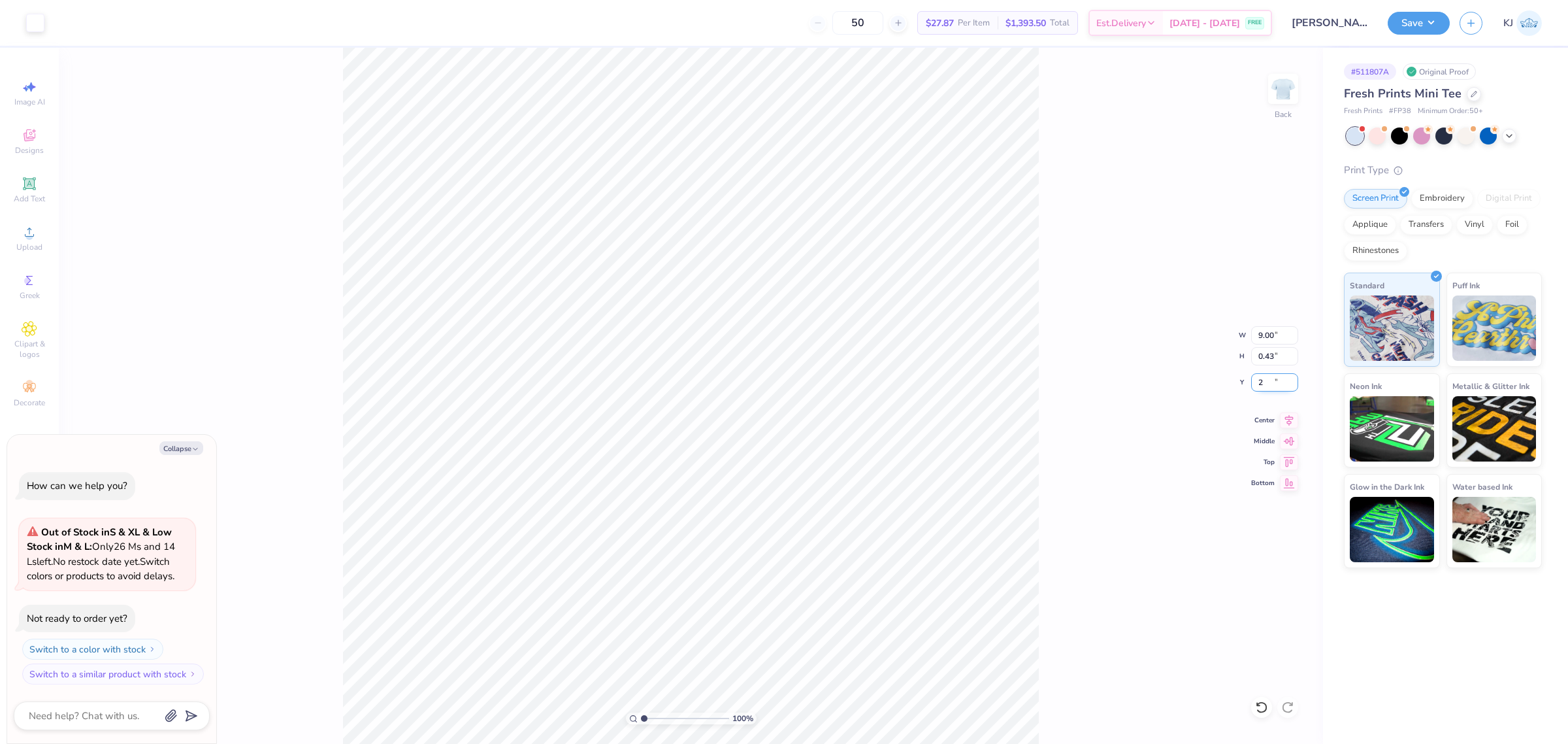
type textarea "x"
type input "2.00"
type textarea "x"
click at [1269, 381] on input "2.00" at bounding box center [1275, 382] width 47 height 18
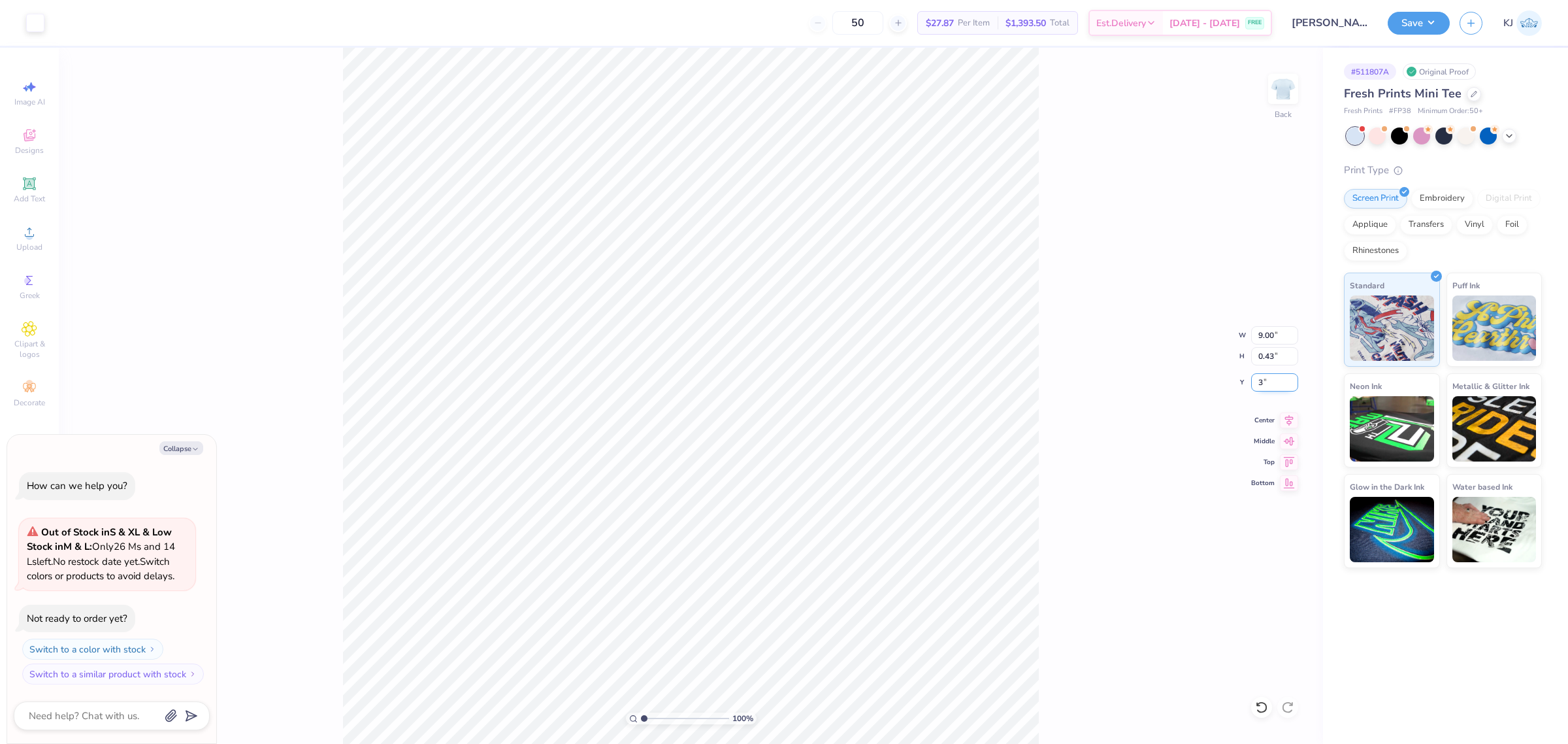
type input "3"
type textarea "x"
type input "3.00"
click at [1083, 488] on div "100 % Back W 9.00 9.00 " H 0.43 0.43 " Y 3.00 3.00 " Center Middle Top Bottom" at bounding box center [691, 396] width 1264 height 696
click at [1168, 536] on div "100 % Back" at bounding box center [691, 396] width 1264 height 696
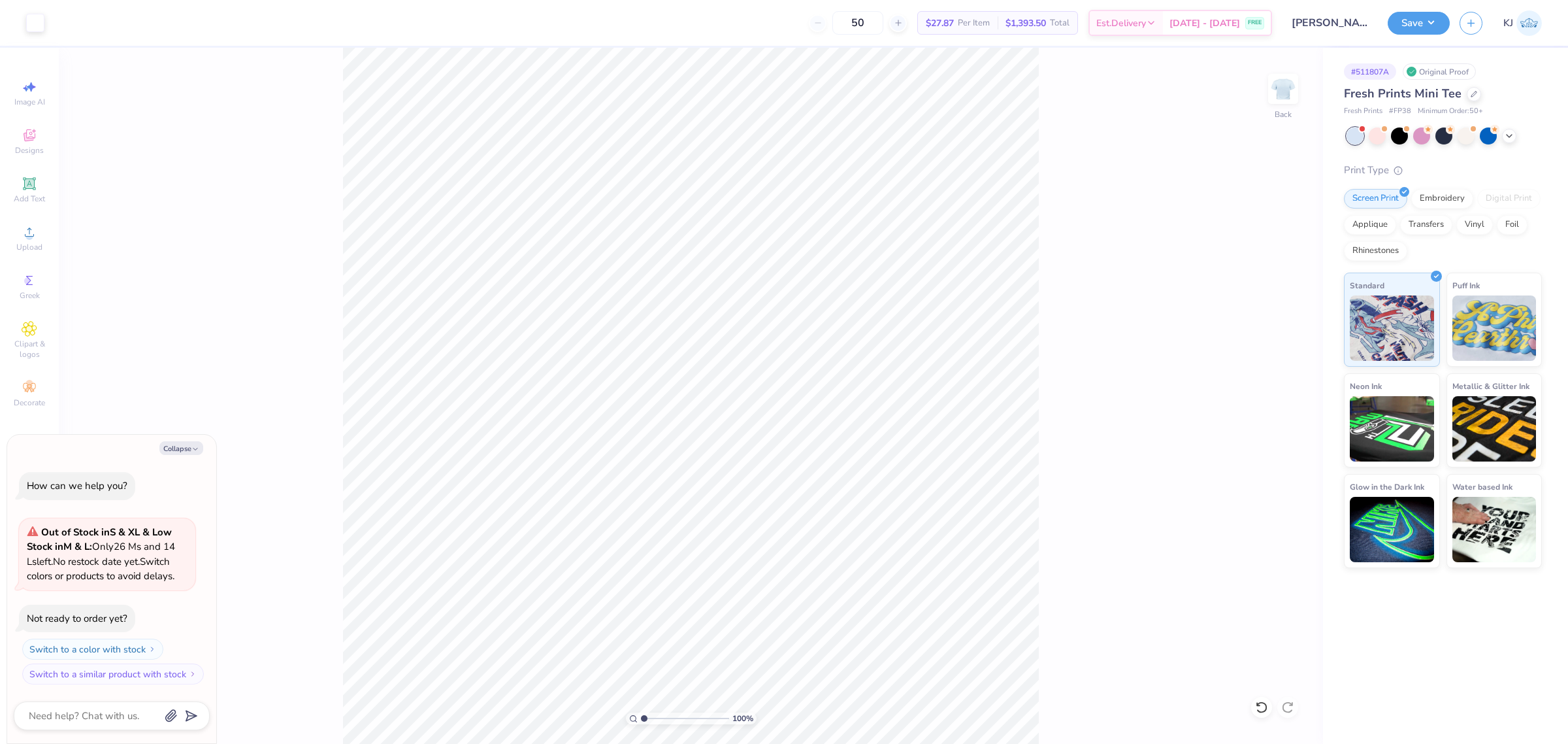
drag, startPoint x: 1061, startPoint y: 520, endPoint x: 1083, endPoint y: 496, distance: 32.6
click at [1083, 496] on div "100 % Back" at bounding box center [691, 396] width 1264 height 696
click at [1429, 36] on div "Save KJ" at bounding box center [1477, 23] width 180 height 46
click at [1433, 26] on button "Save" at bounding box center [1419, 21] width 62 height 23
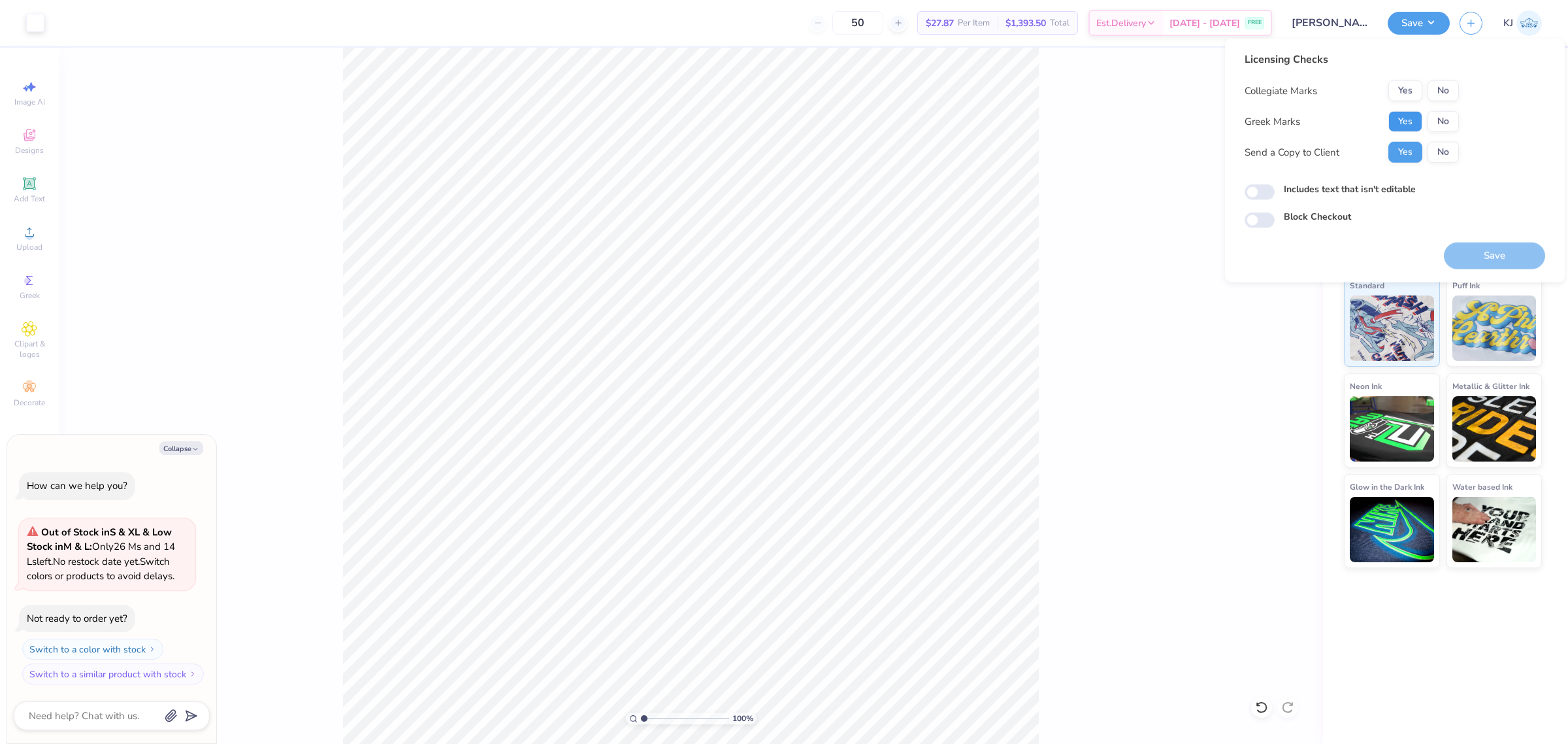
click at [1405, 123] on button "Yes" at bounding box center [1406, 121] width 34 height 21
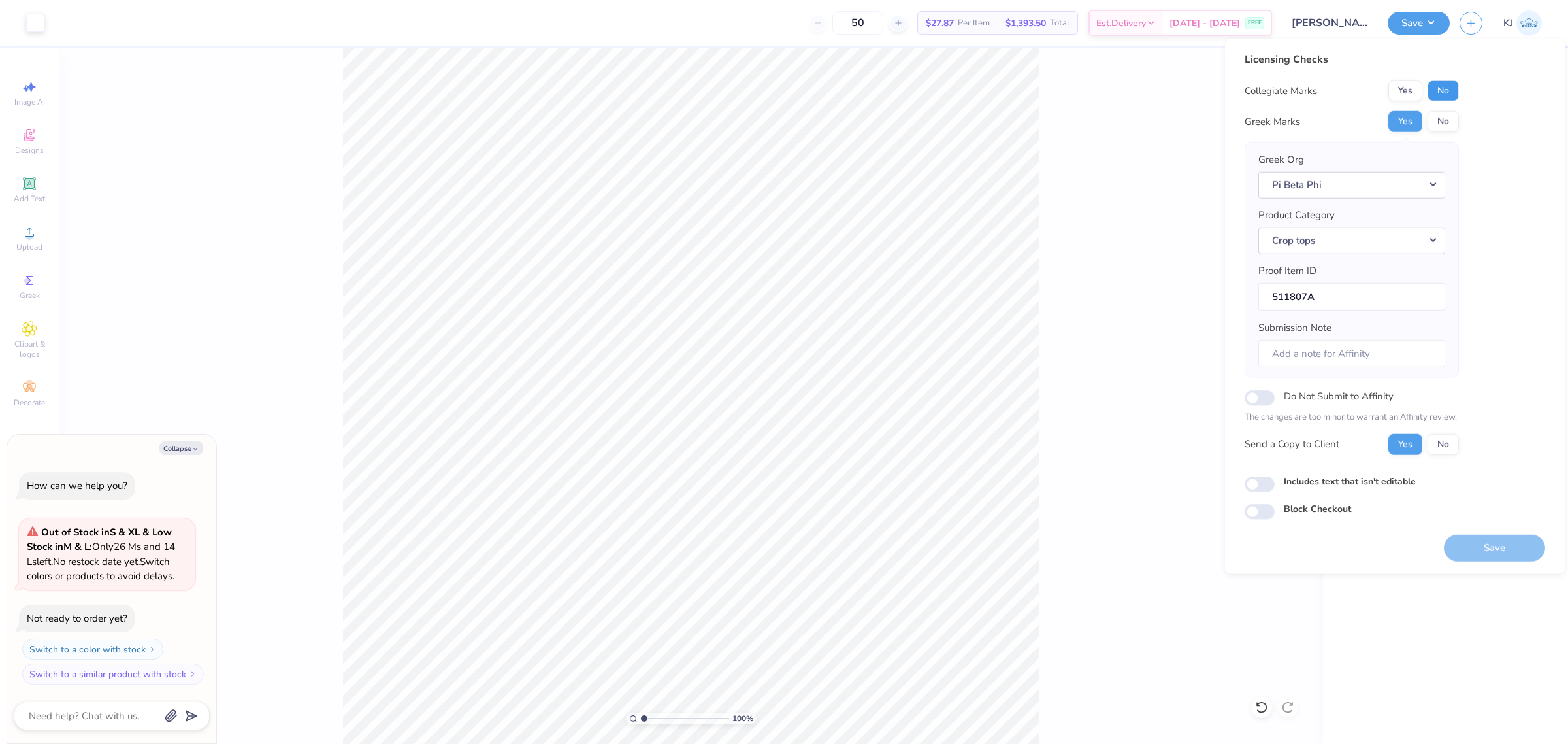
click at [1438, 92] on button "No" at bounding box center [1443, 91] width 31 height 21
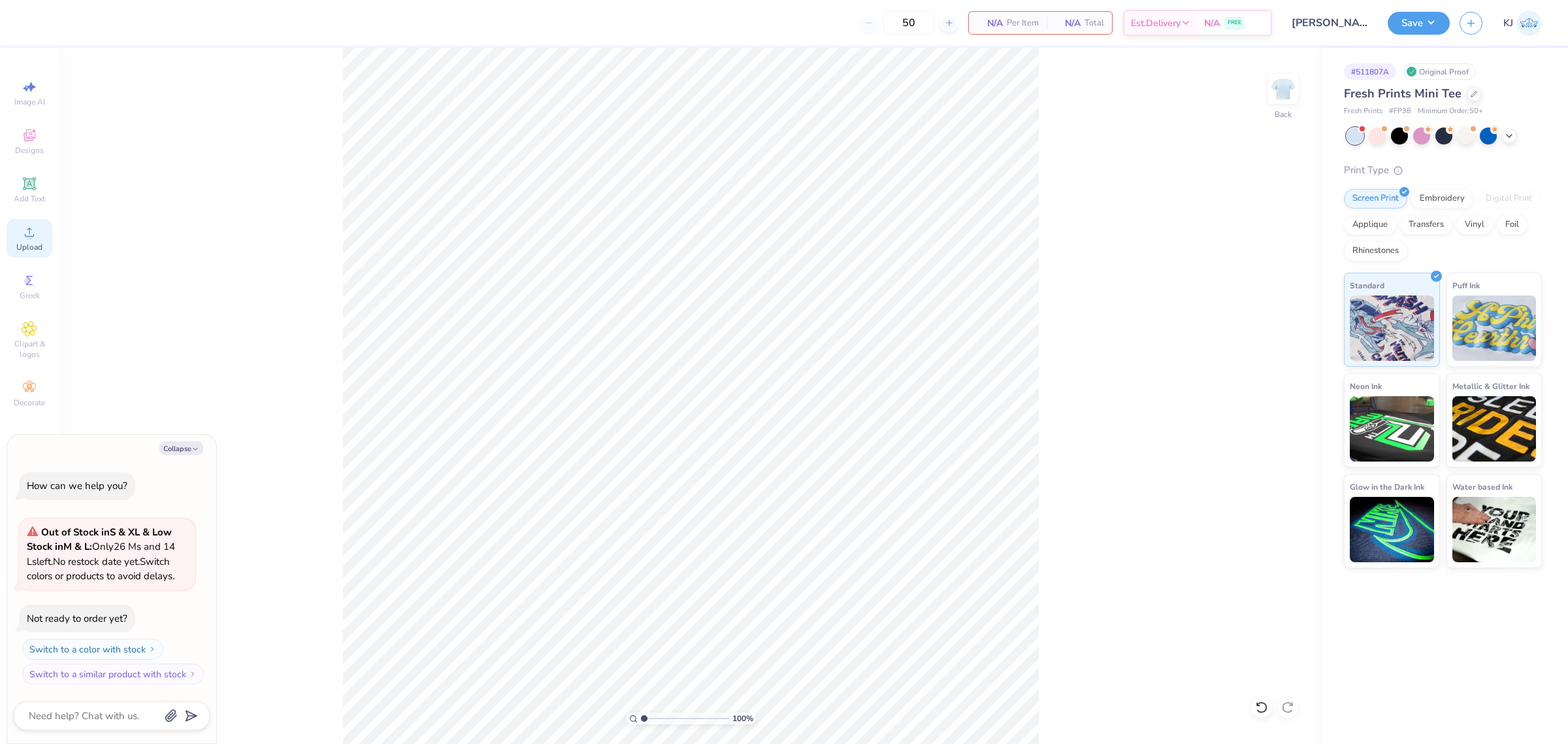
click at [23, 239] on icon at bounding box center [30, 232] width 16 height 16
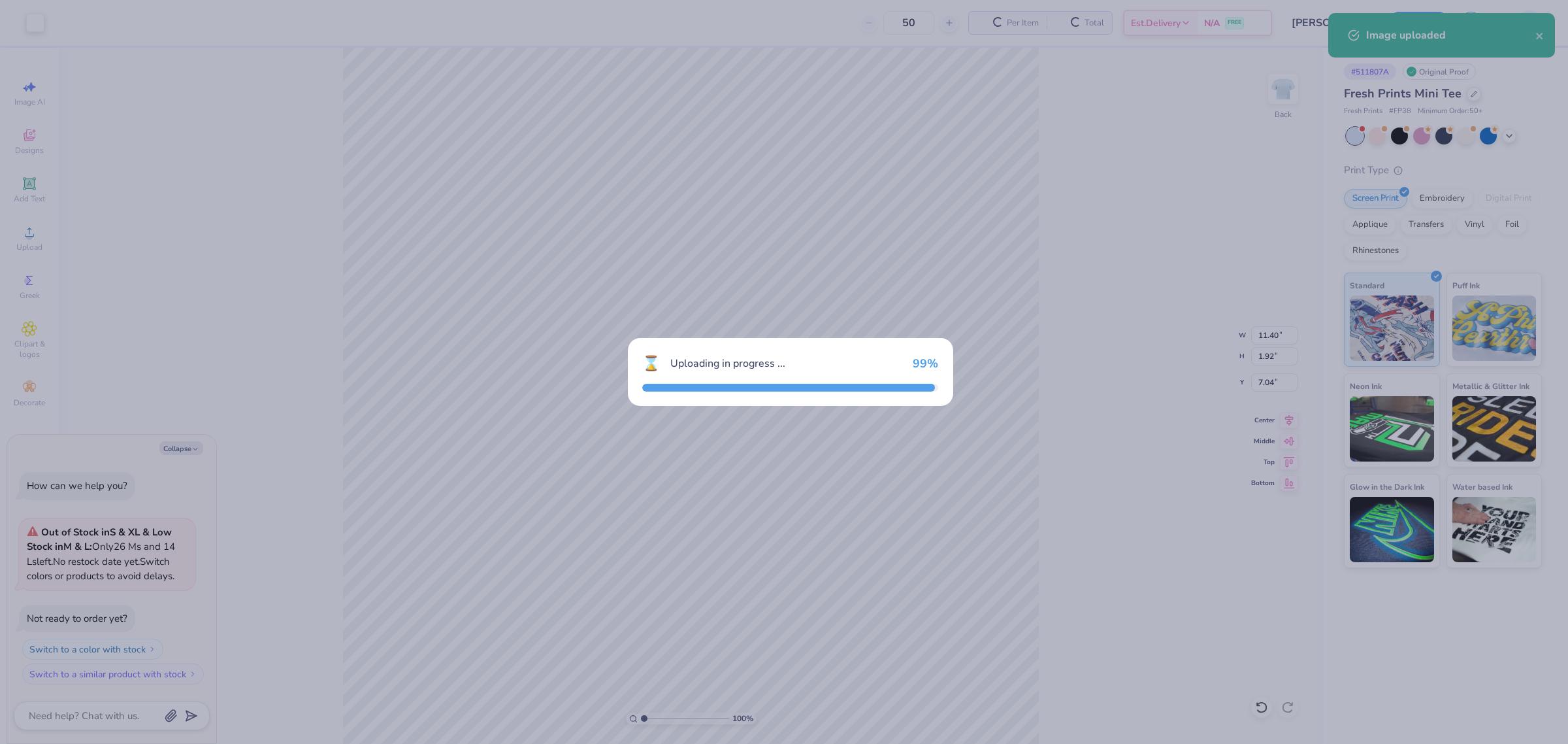
type textarea "x"
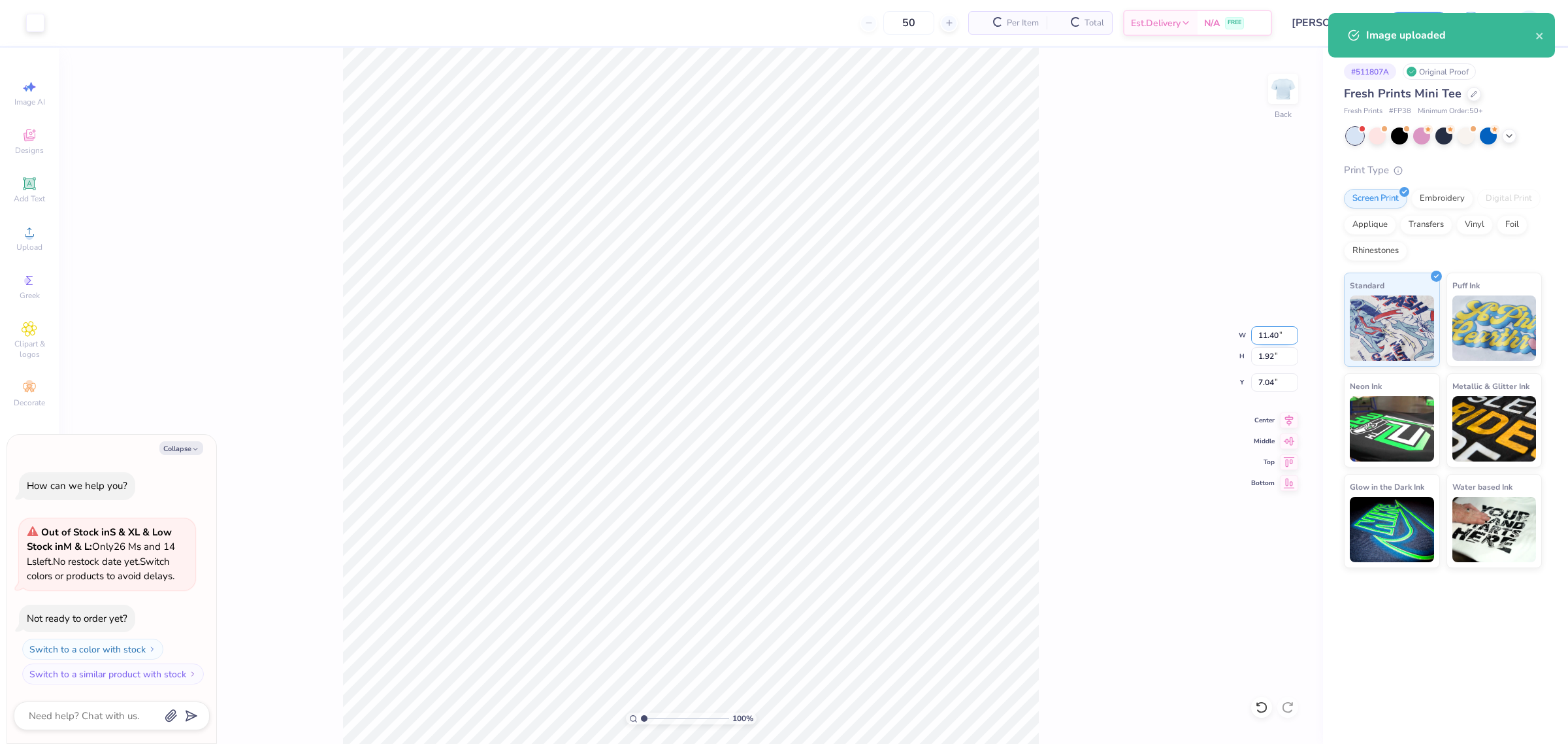
click at [1260, 333] on input "11.40" at bounding box center [1275, 335] width 47 height 18
type input "10"
type textarea "x"
type input "10.00"
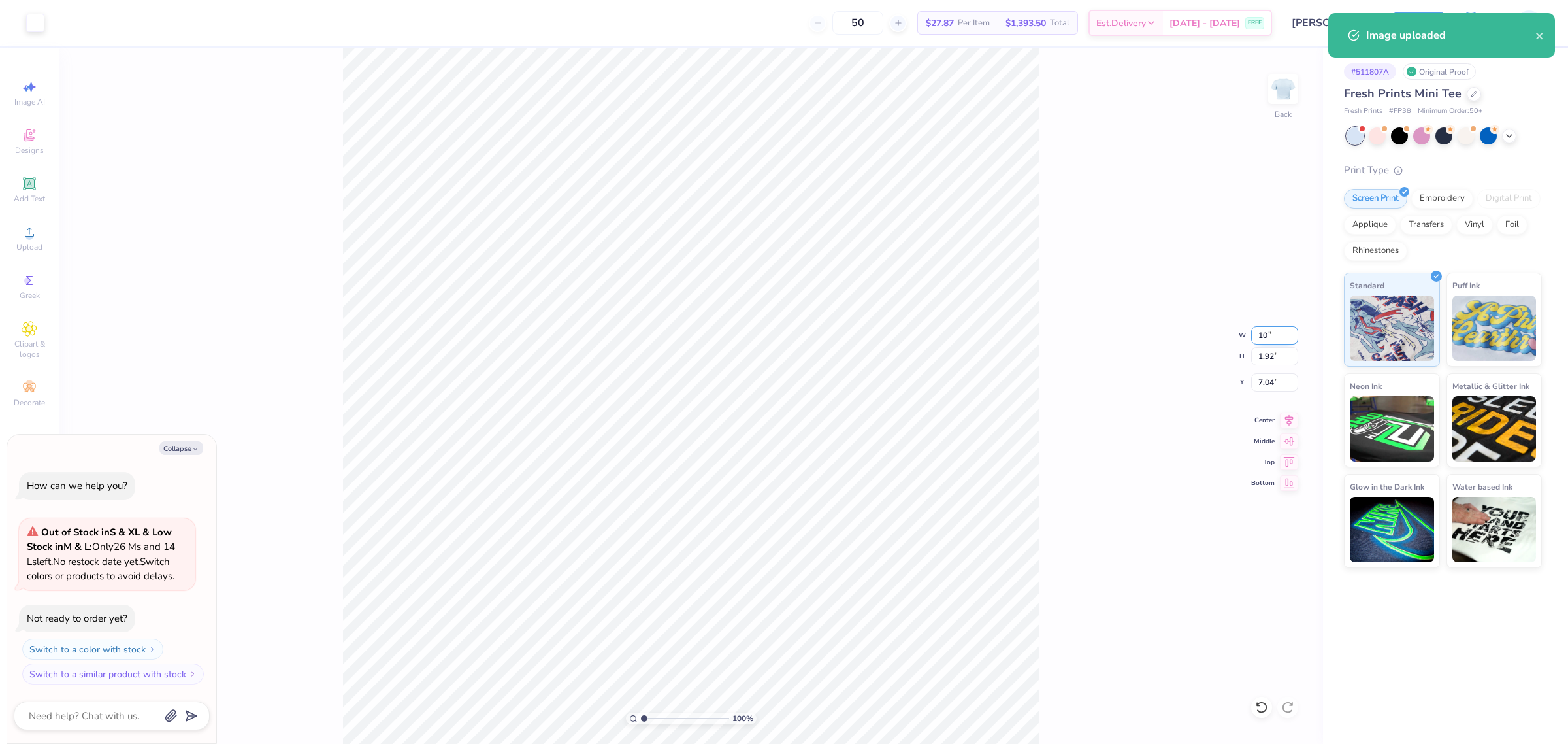
type input "1.68"
click at [1270, 383] on input "7.16" at bounding box center [1275, 382] width 47 height 18
type input "3"
type textarea "x"
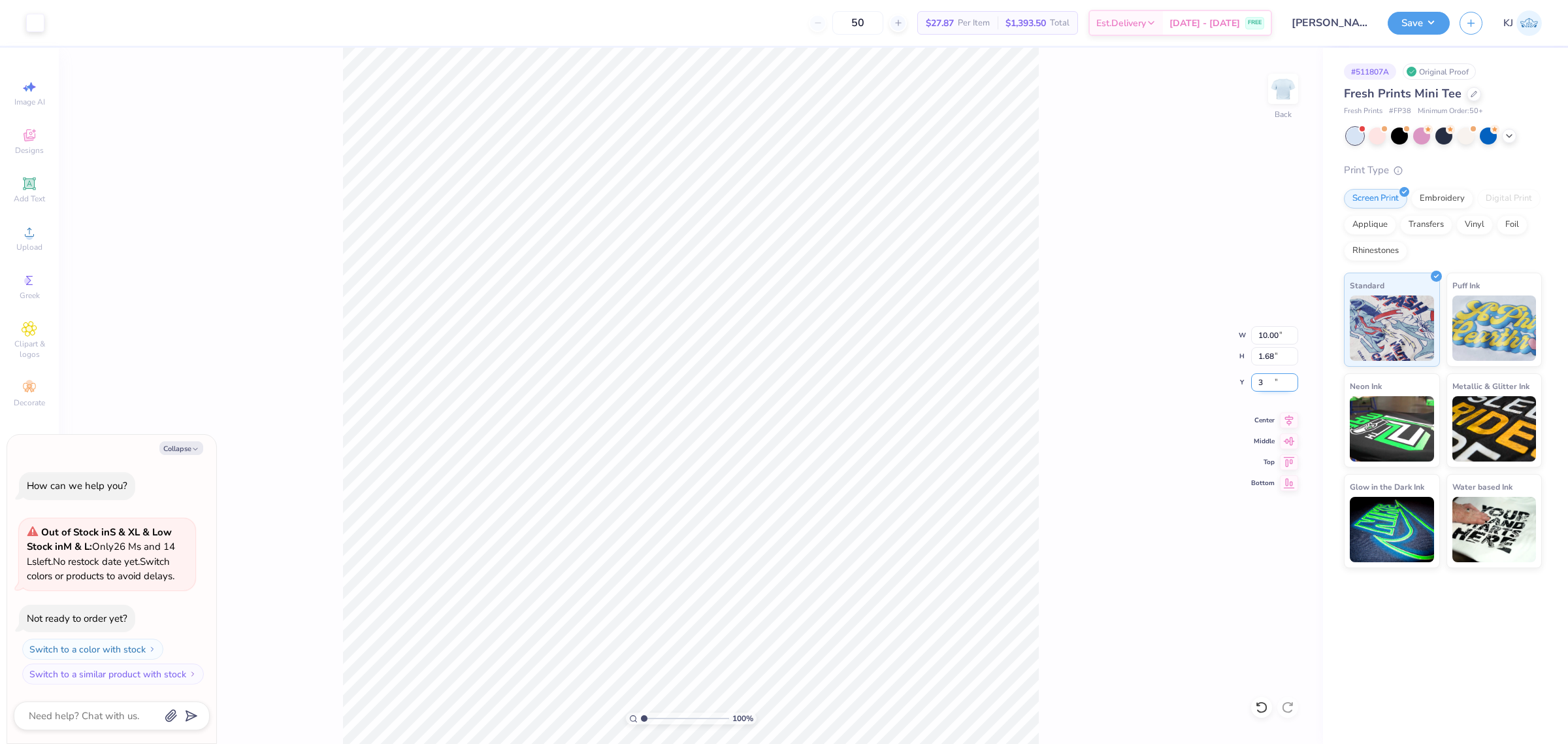
type input "3.00"
click at [1065, 361] on div "100 % Back W 10.00 10.00 " H 1.68 1.68 " Y 3.00 3.00 " Center Middle Top Bottom" at bounding box center [691, 396] width 1264 height 696
type textarea "x"
click at [1265, 337] on input "10.00" at bounding box center [1275, 335] width 47 height 18
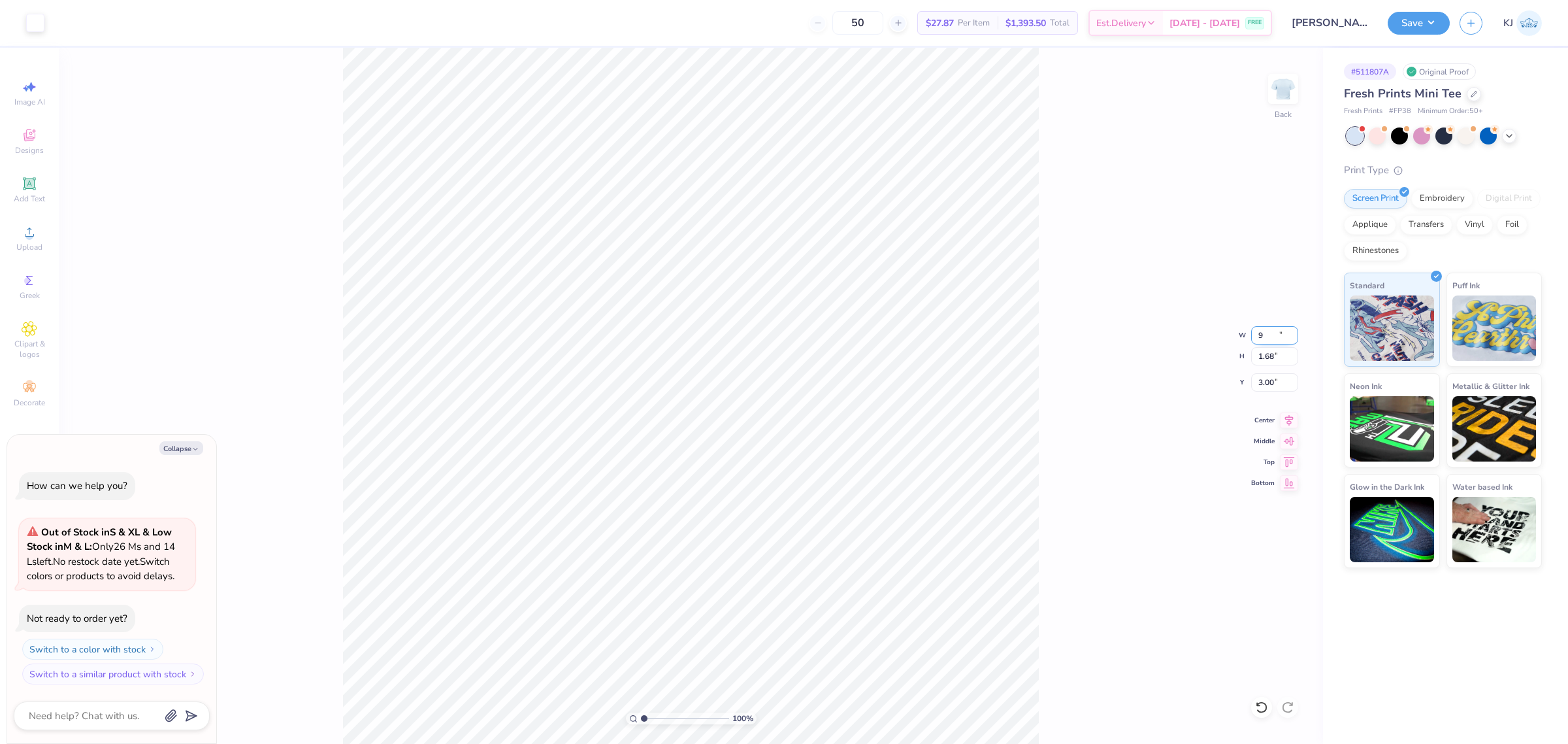
type input "9"
type textarea "x"
type input "9.00"
type input "1.51"
type input "3.08"
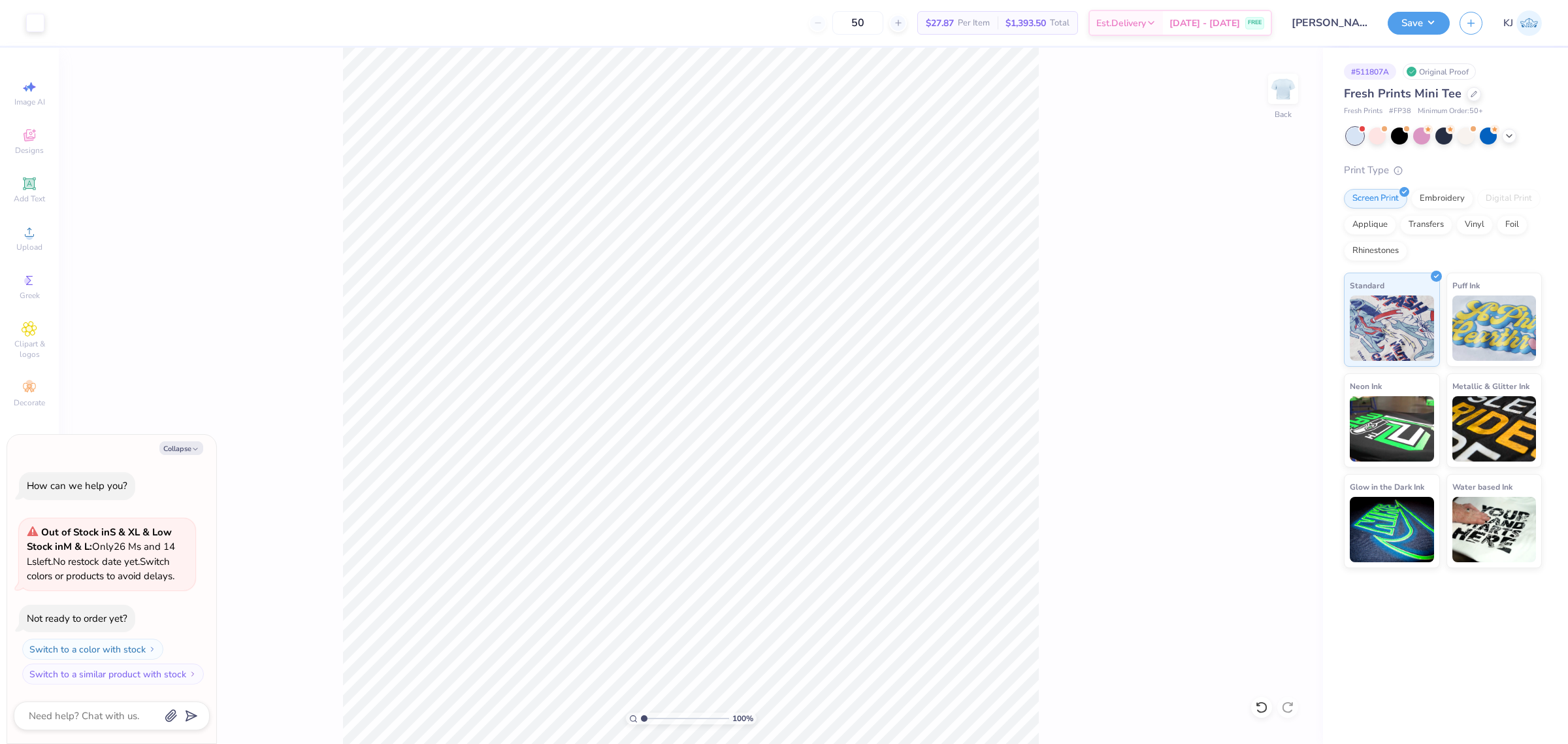
type textarea "x"
click at [1270, 383] on input "3.08" at bounding box center [1275, 382] width 47 height 18
type input "4"
type textarea "x"
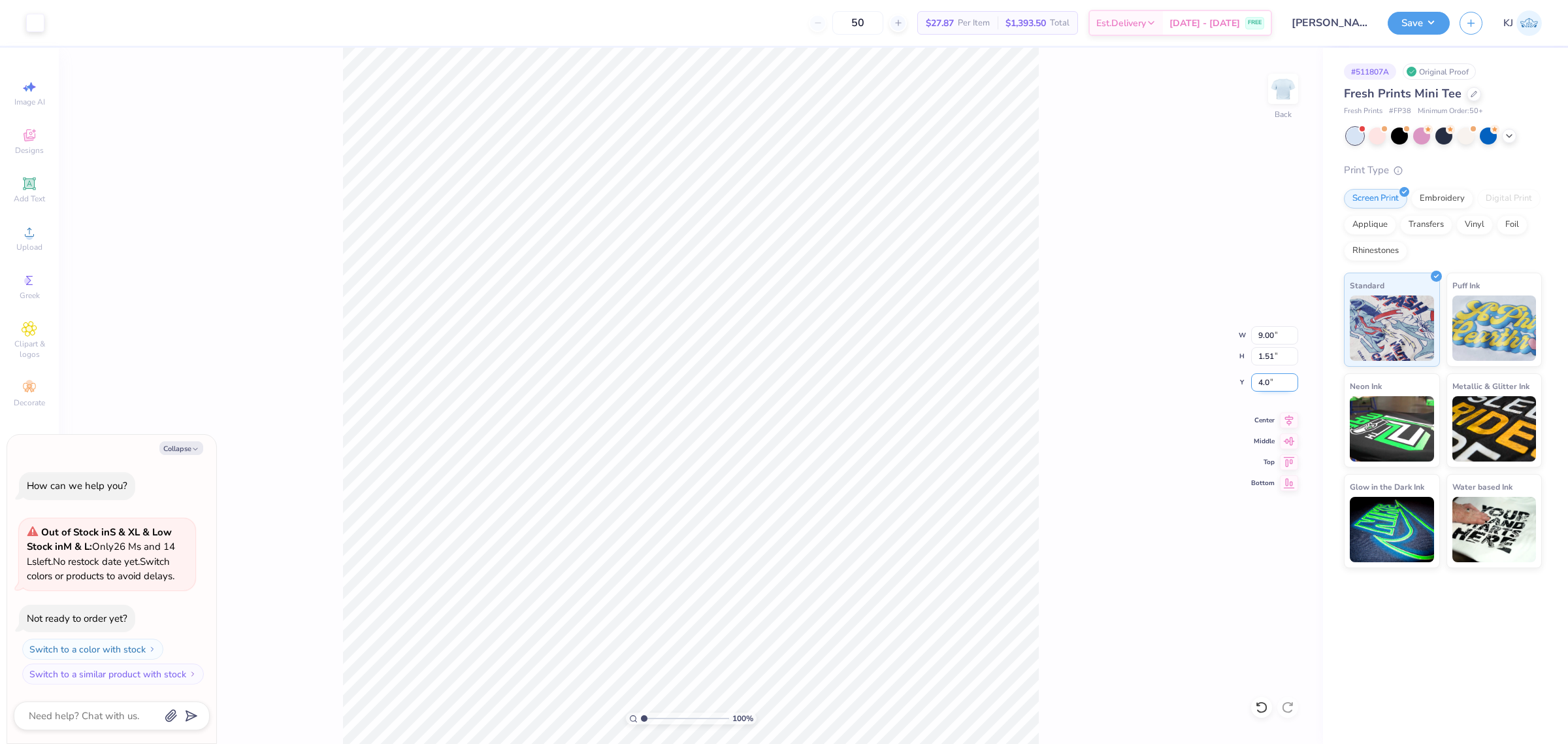
type input "4"
type input "3"
type textarea "x"
type input "3.00"
click at [1428, 16] on button "Save" at bounding box center [1419, 21] width 62 height 23
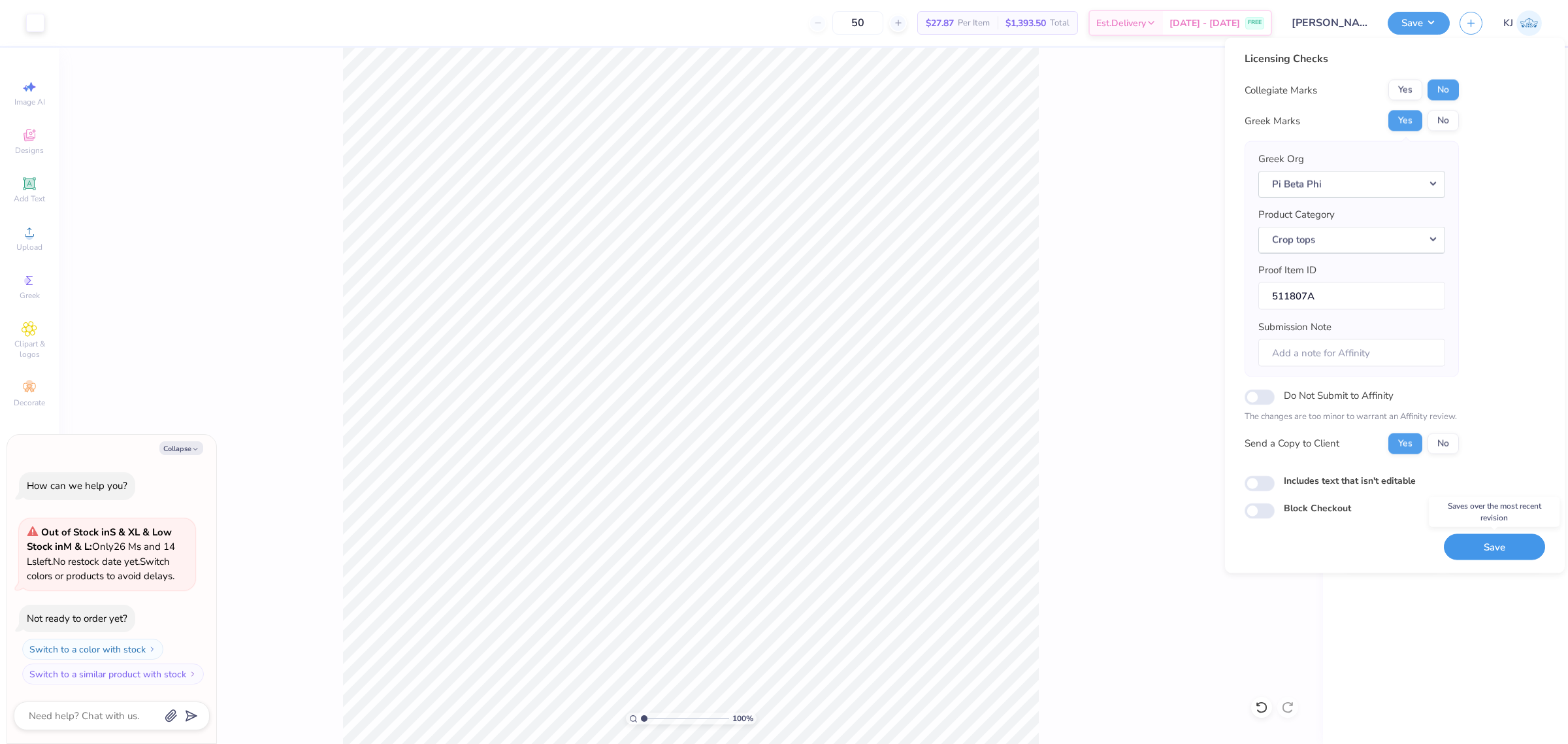
click at [1516, 550] on button "Save" at bounding box center [1495, 546] width 101 height 27
type textarea "x"
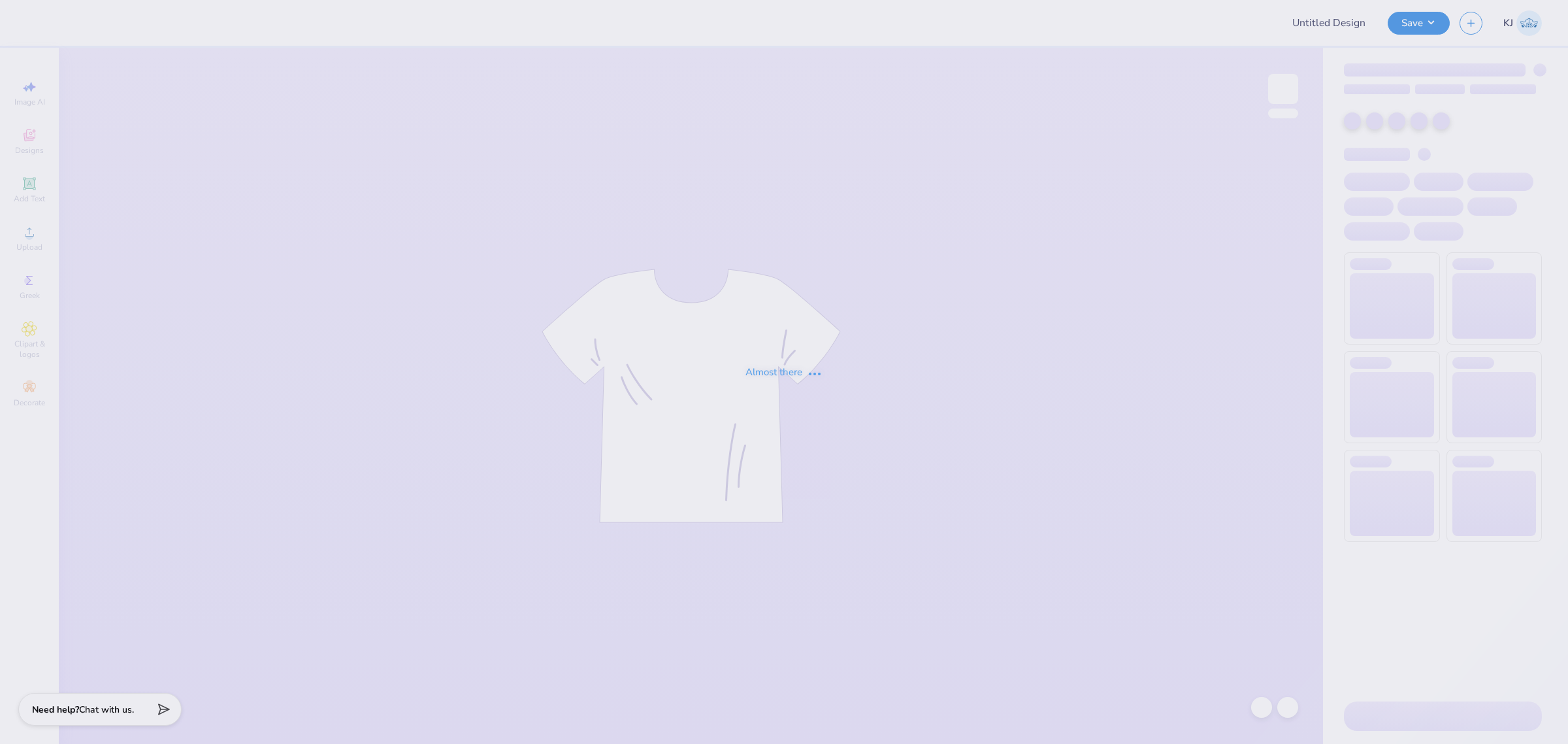
type input "Alison Kacerik : Temple University"
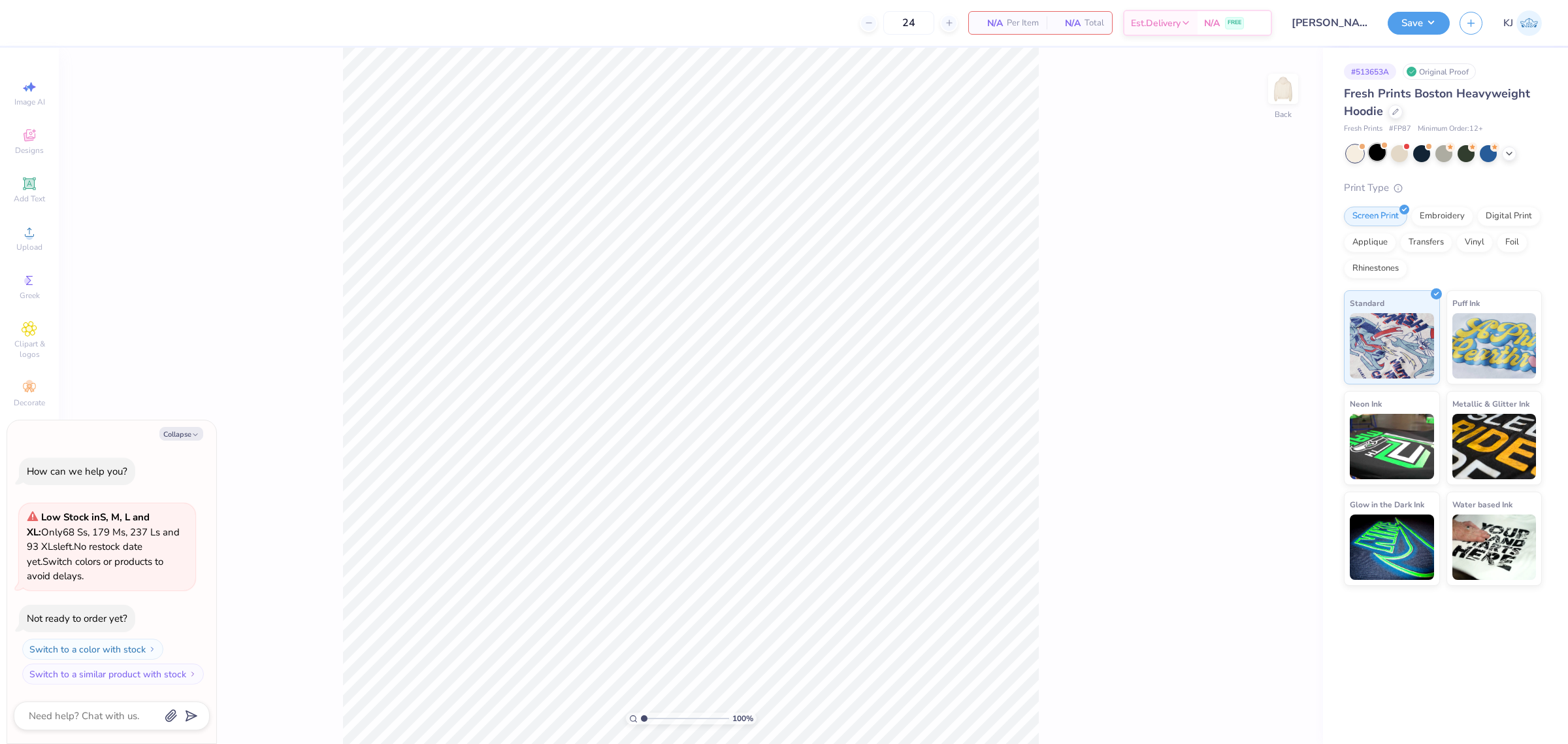
click at [1374, 149] on div at bounding box center [1378, 152] width 17 height 17
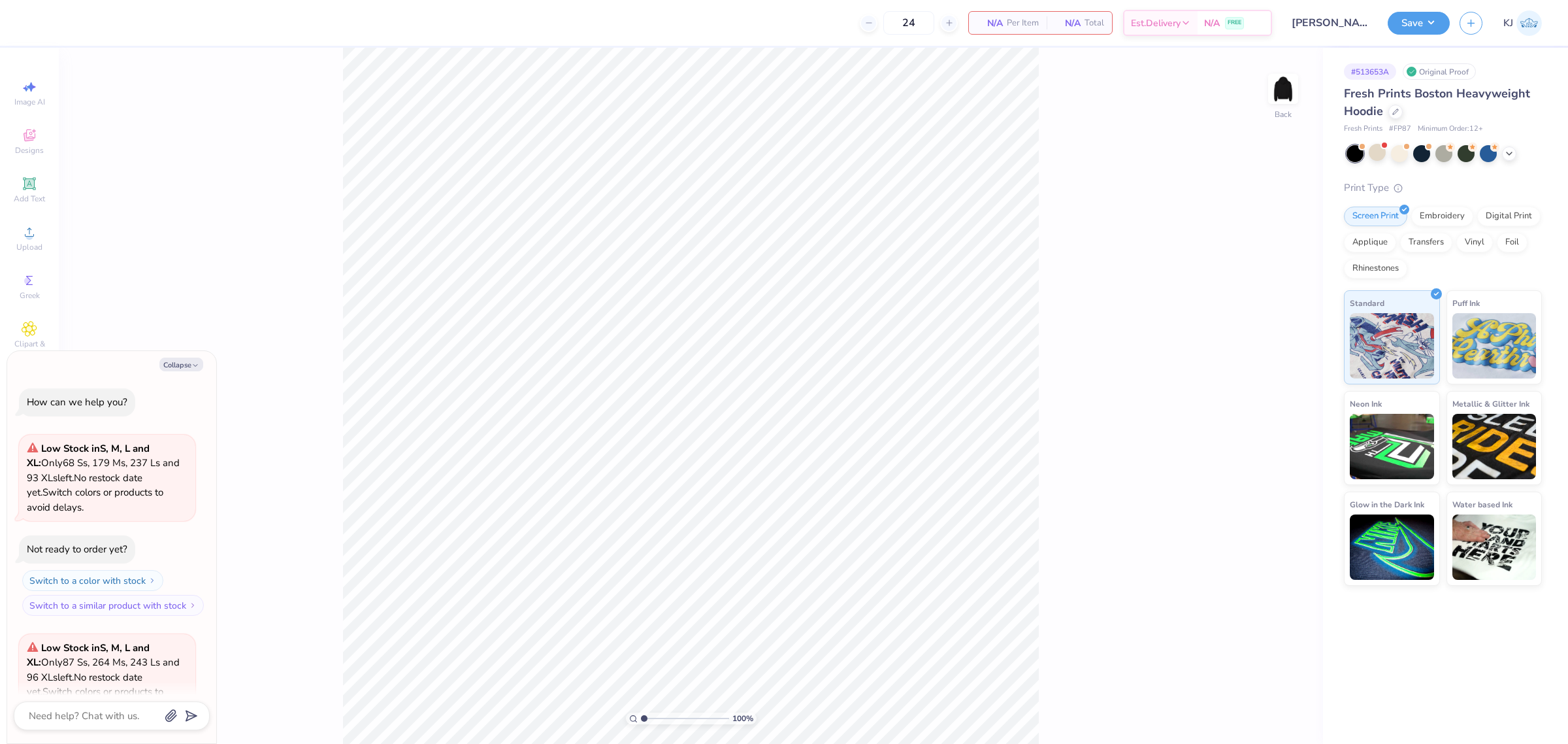
scroll to position [130, 0]
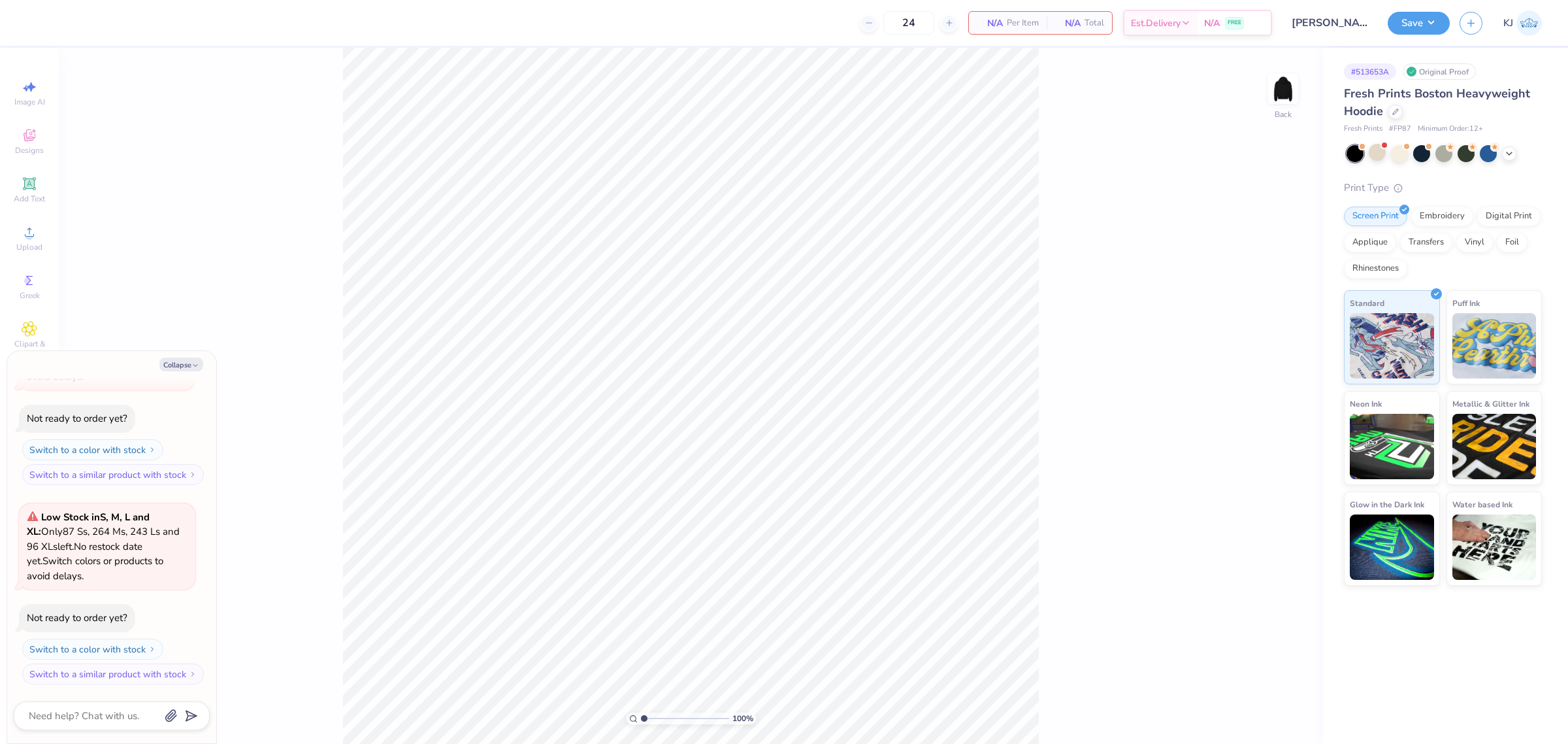
type textarea "x"
